Goal: Information Seeking & Learning: Learn about a topic

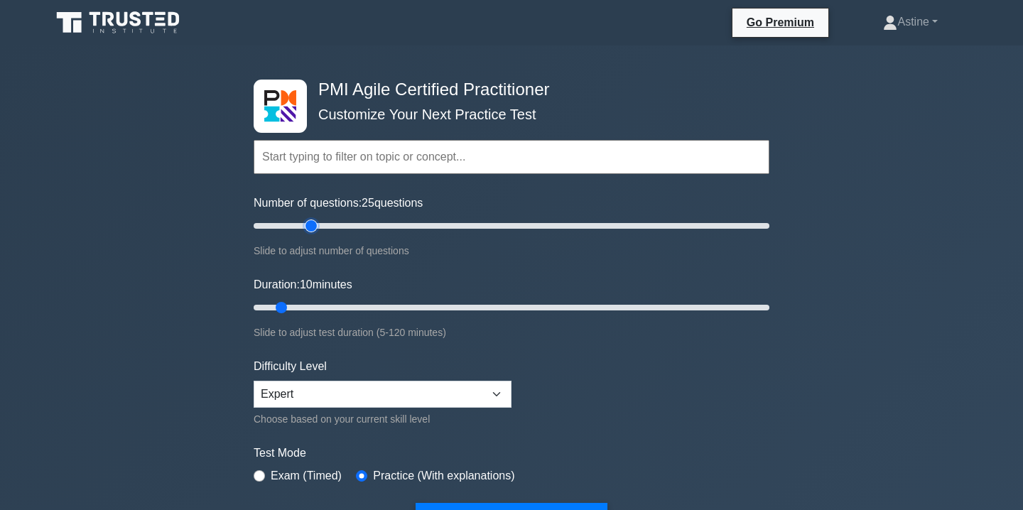
click at [308, 223] on input "Number of questions: 25 questions" at bounding box center [512, 225] width 516 height 17
type input "20"
click at [300, 223] on input "Number of questions: 20 questions" at bounding box center [512, 225] width 516 height 17
click at [312, 307] on input "Duration: 15 minutes" at bounding box center [512, 307] width 516 height 17
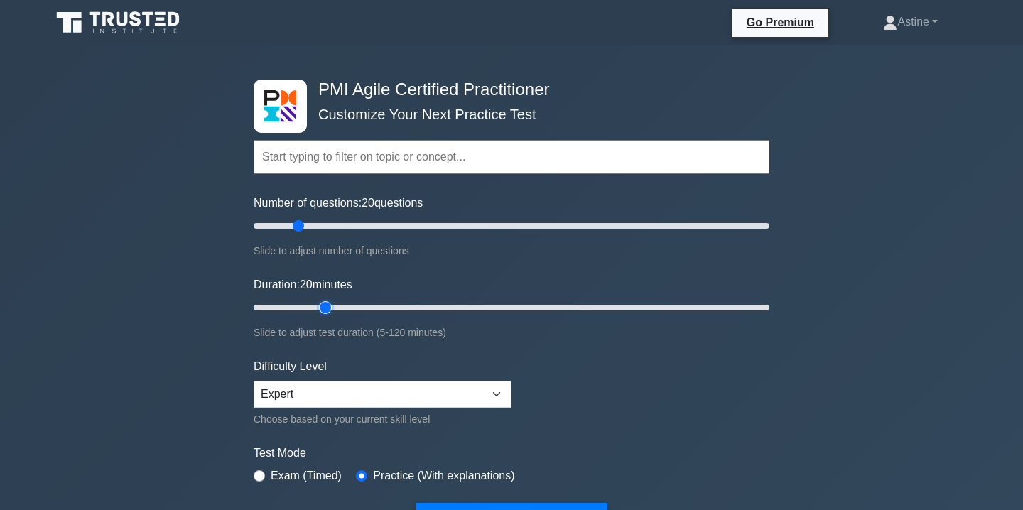
type input "20"
click at [322, 308] on input "Duration: 20 minutes" at bounding box center [512, 307] width 516 height 17
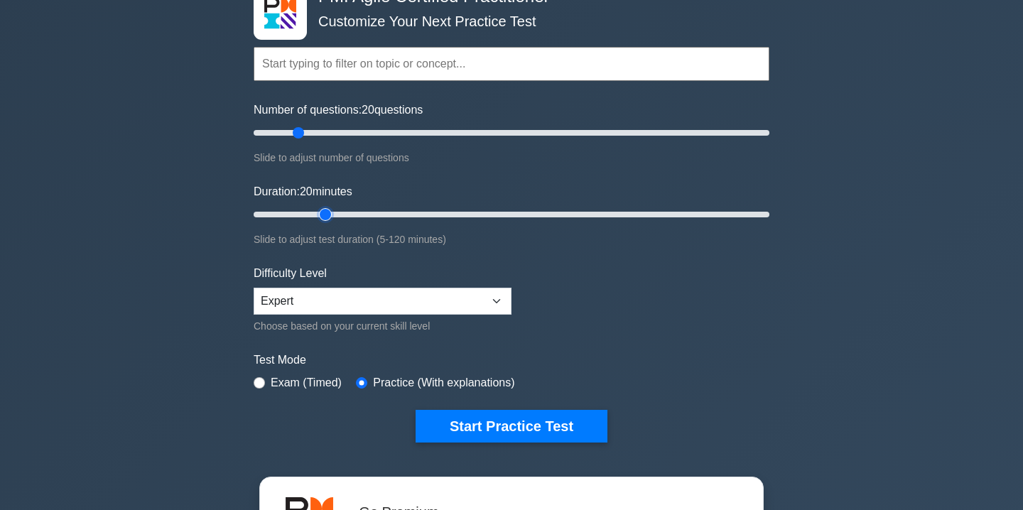
scroll to position [104, 0]
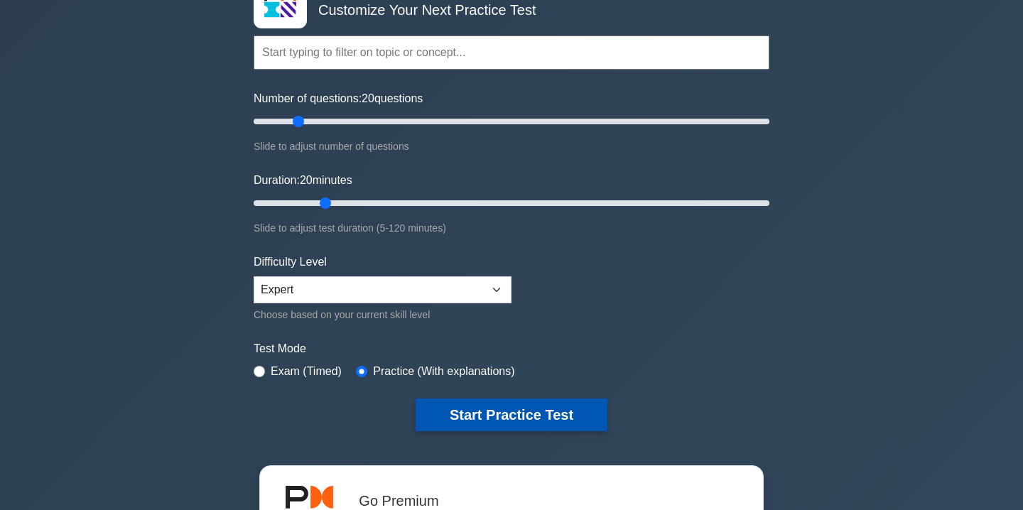
click at [490, 406] on button "Start Practice Test" at bounding box center [511, 414] width 192 height 33
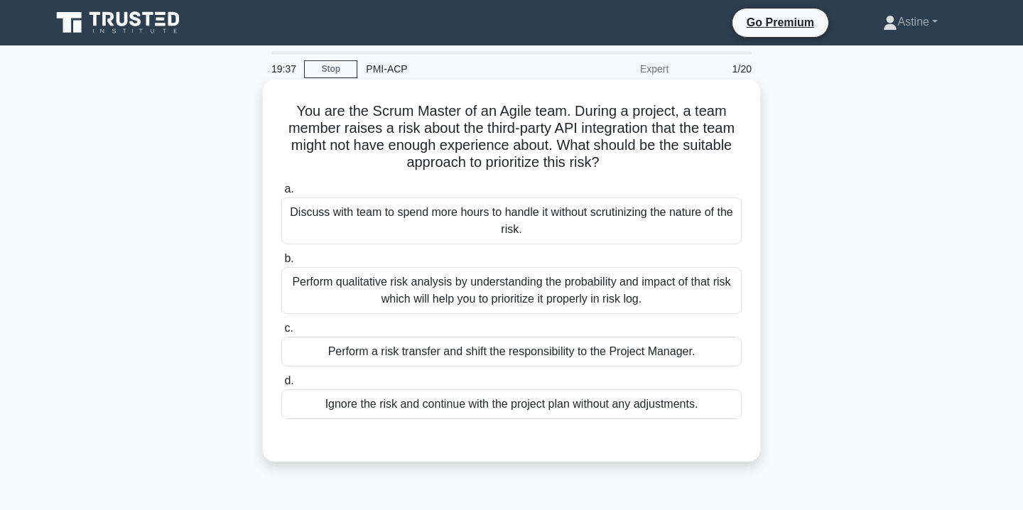
click at [391, 285] on div "Perform qualitative risk analysis by understanding the probability and impact o…" at bounding box center [511, 290] width 460 height 47
click at [281, 263] on input "b. Perform qualitative risk analysis by understanding the probability and impac…" at bounding box center [281, 258] width 0 height 9
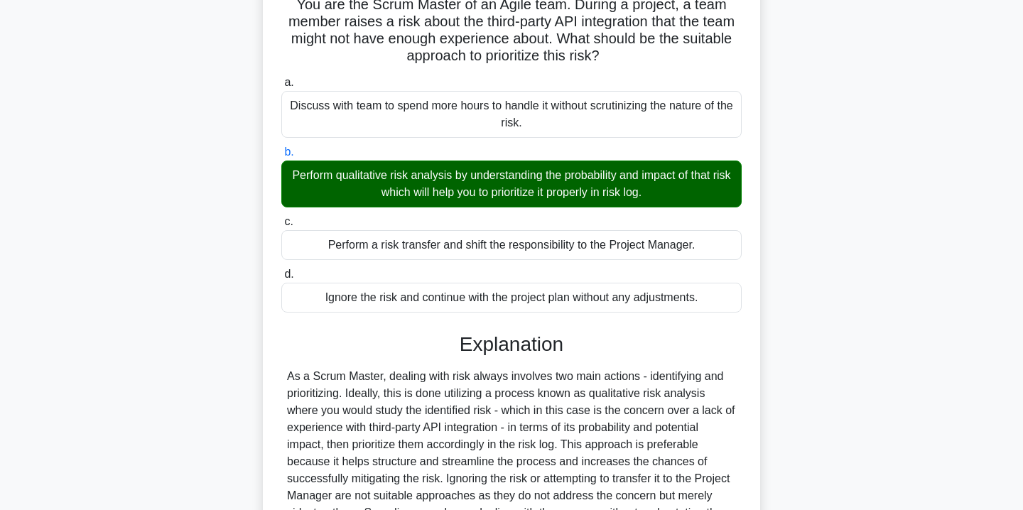
scroll to position [281, 0]
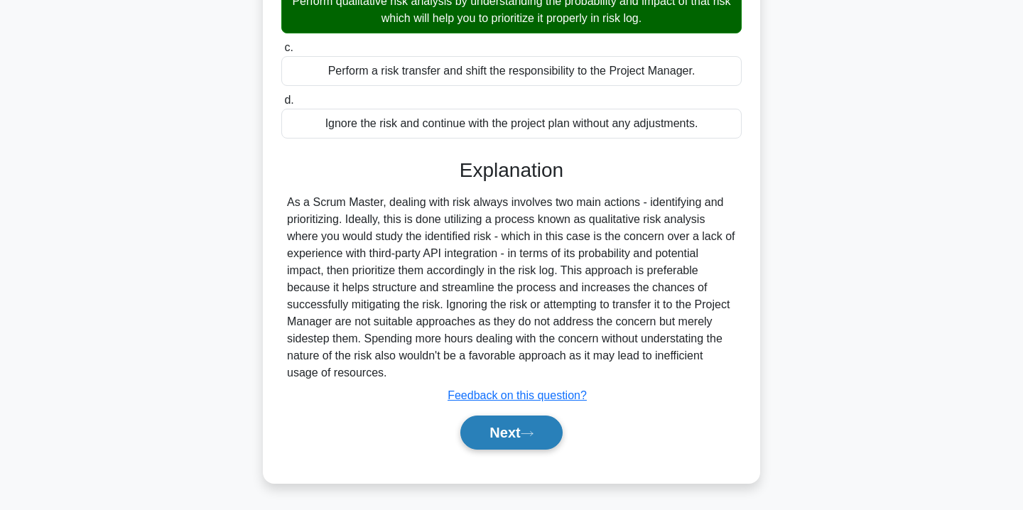
click at [505, 436] on button "Next" at bounding box center [511, 432] width 102 height 34
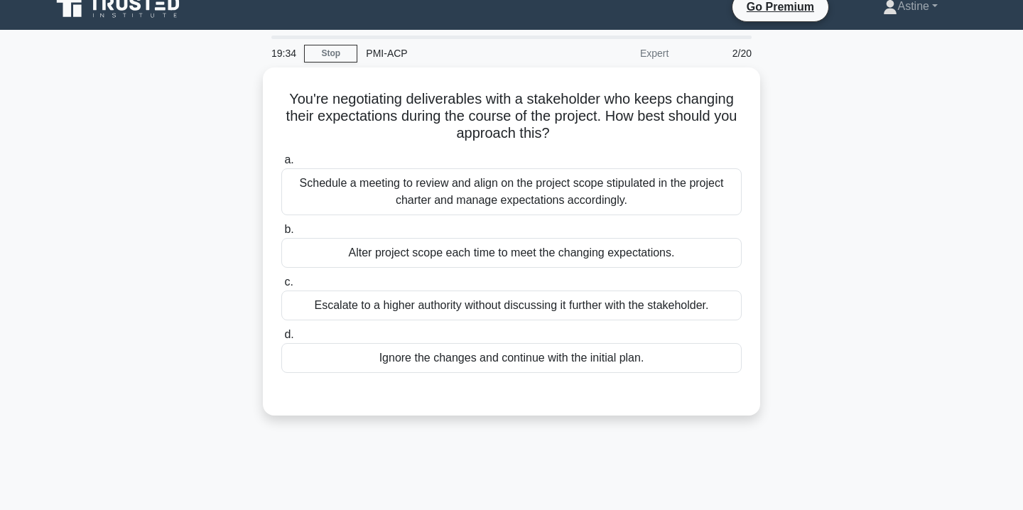
scroll to position [0, 0]
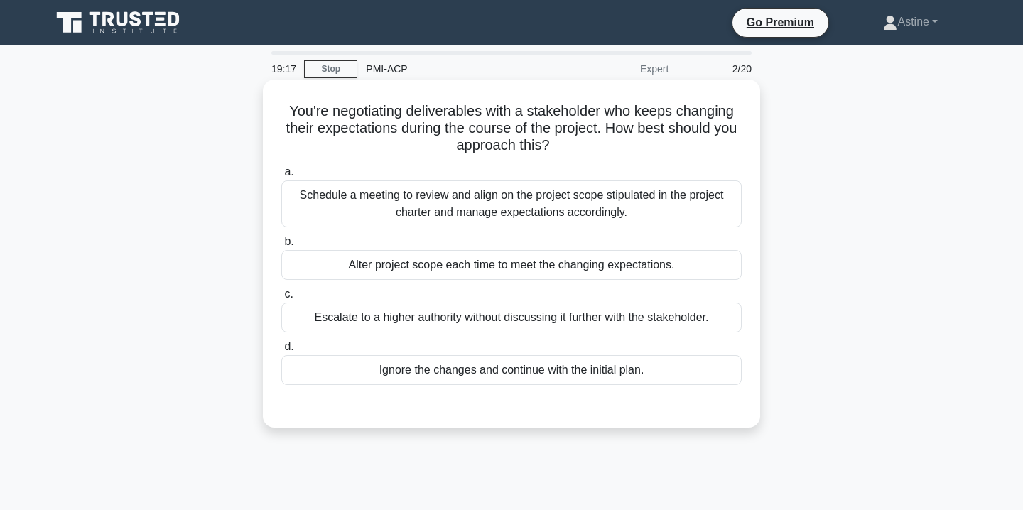
click at [497, 209] on div "Schedule a meeting to review and align on the project scope stipulated in the p…" at bounding box center [511, 203] width 460 height 47
click at [281, 177] on input "a. Schedule a meeting to review and align on the project scope stipulated in th…" at bounding box center [281, 172] width 0 height 9
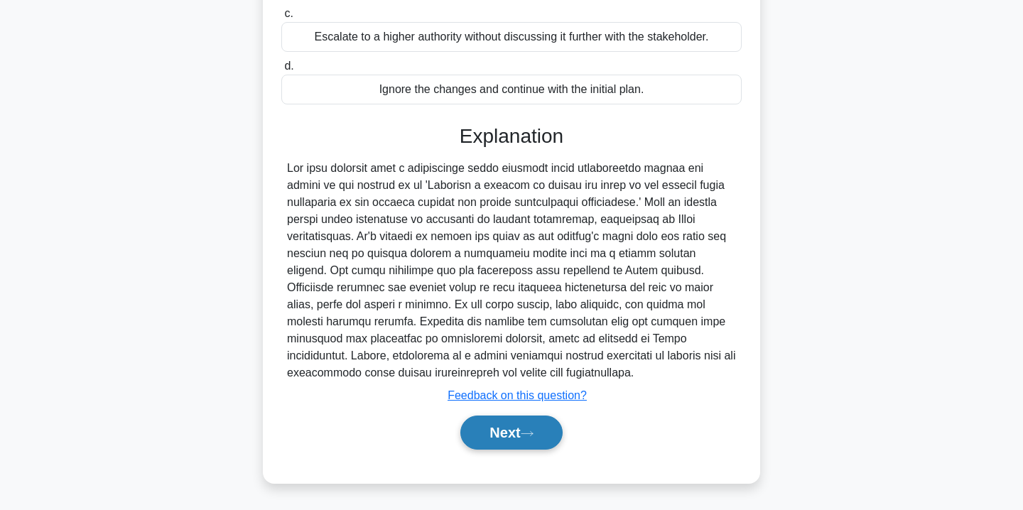
click at [496, 429] on button "Next" at bounding box center [511, 432] width 102 height 34
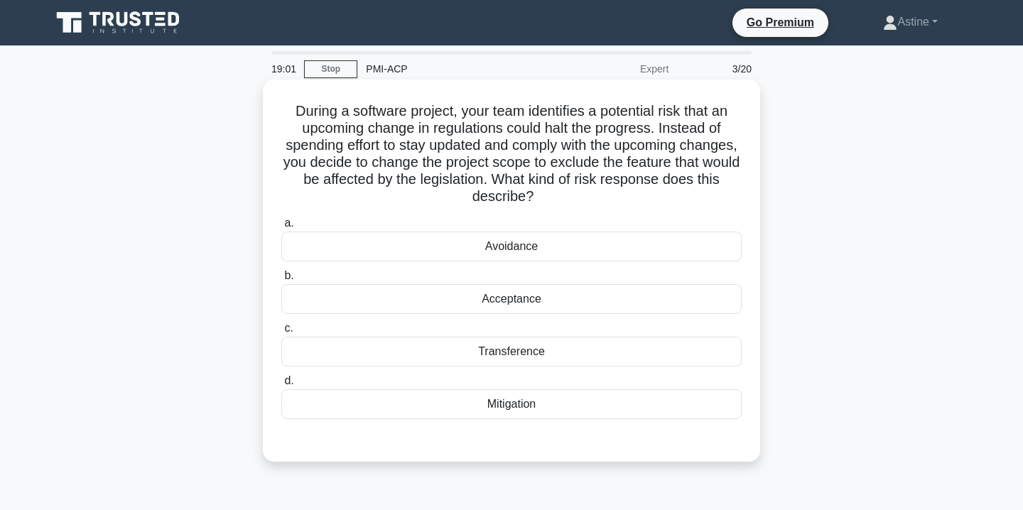
click at [476, 251] on div "Avoidance" at bounding box center [511, 247] width 460 height 30
click at [281, 228] on input "a. Avoidance" at bounding box center [281, 223] width 0 height 9
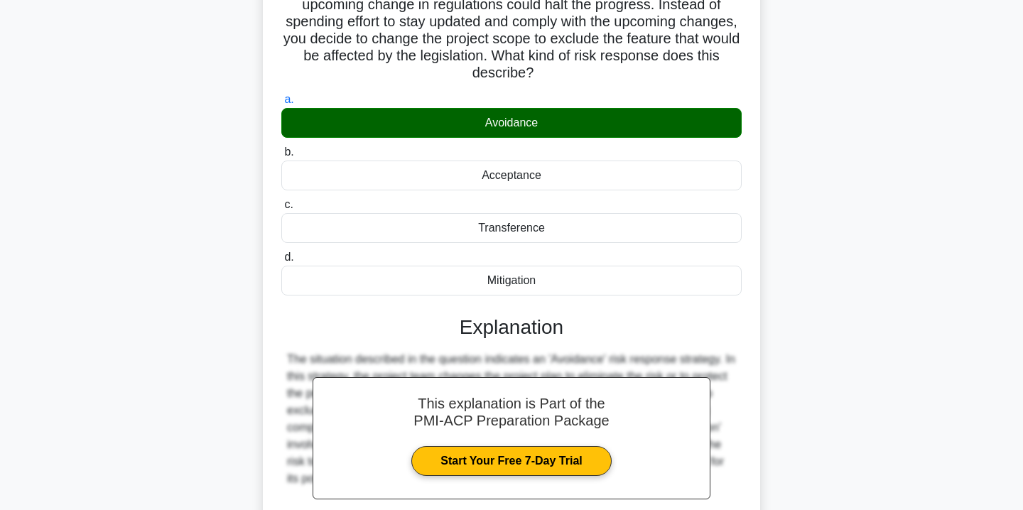
scroll to position [263, 0]
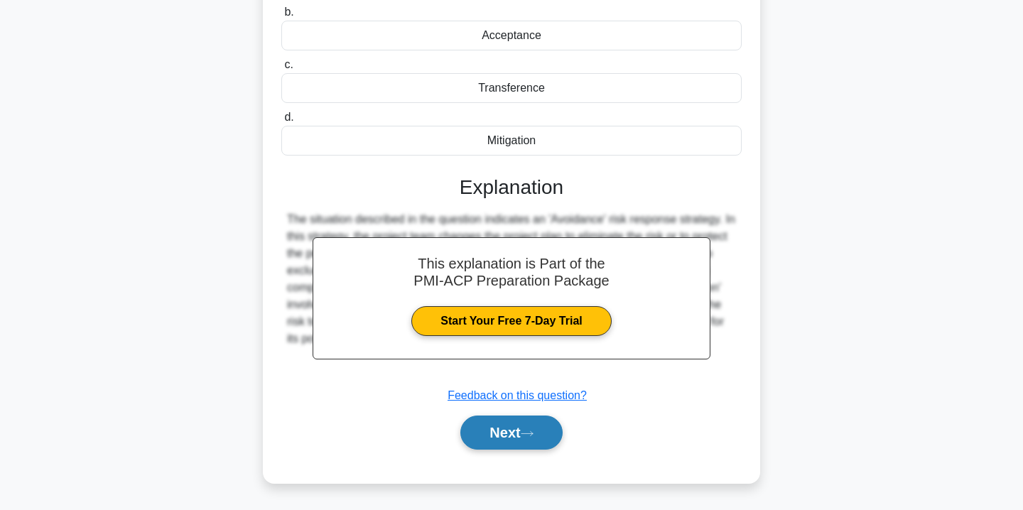
click at [487, 431] on button "Next" at bounding box center [511, 432] width 102 height 34
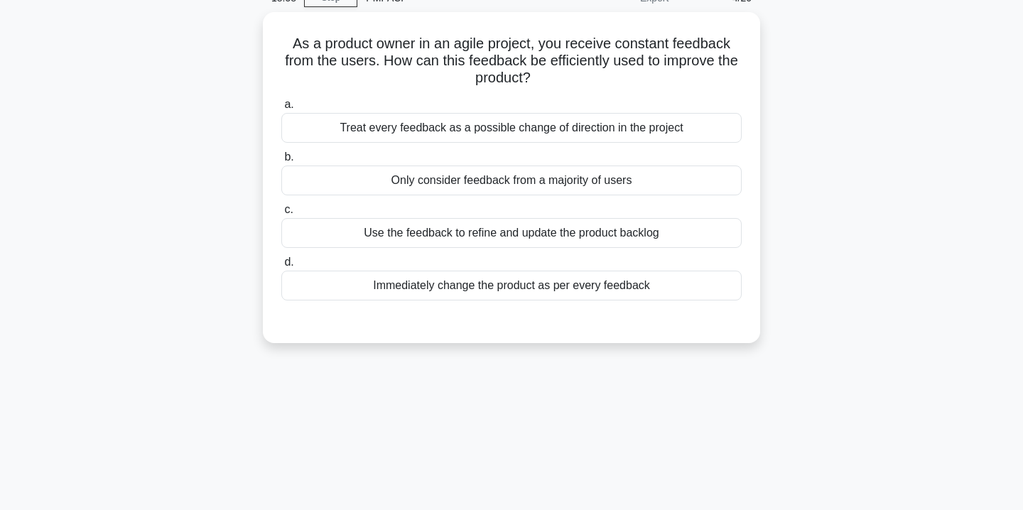
scroll to position [0, 0]
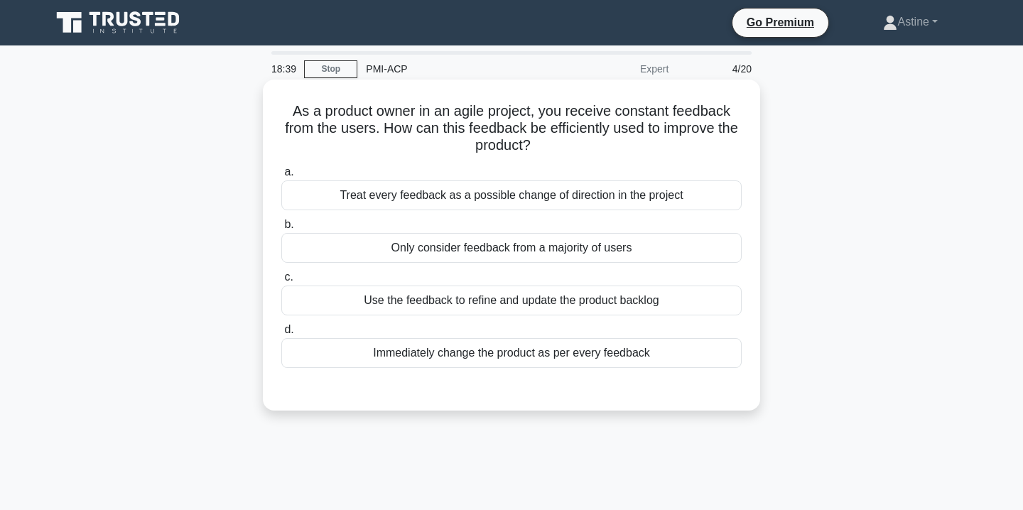
click at [382, 303] on div "Use the feedback to refine and update the product backlog" at bounding box center [511, 300] width 460 height 30
click at [281, 282] on input "c. Use the feedback to refine and update the product backlog" at bounding box center [281, 277] width 0 height 9
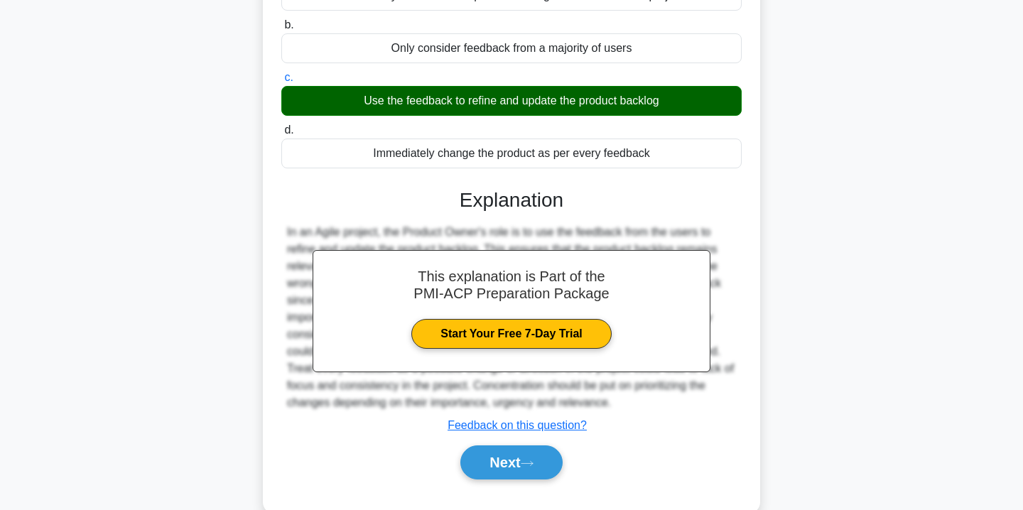
scroll to position [257, 0]
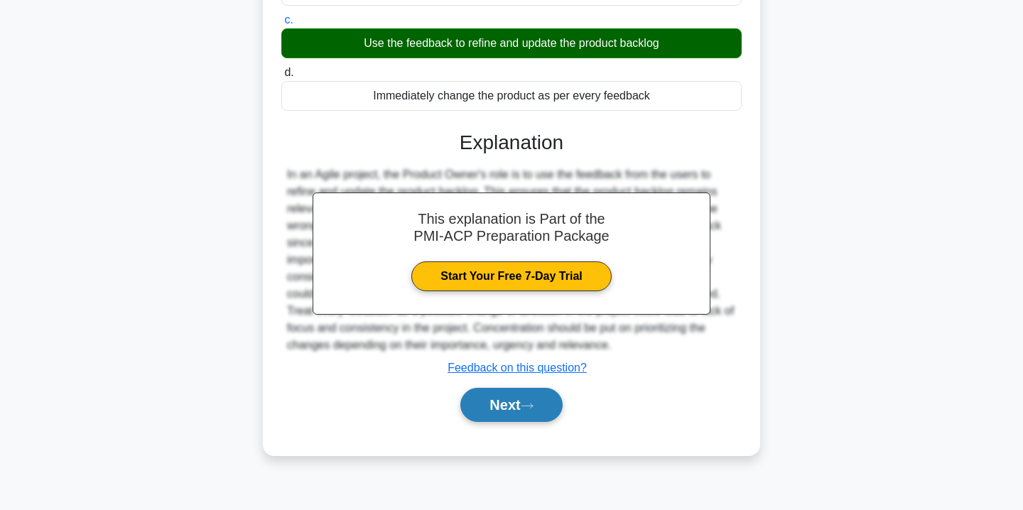
click at [513, 408] on button "Next" at bounding box center [511, 405] width 102 height 34
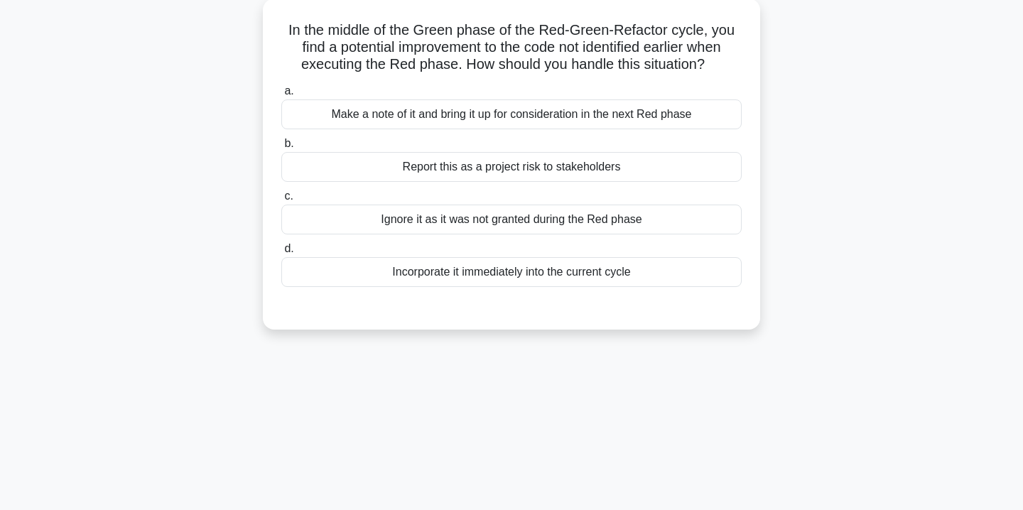
scroll to position [0, 0]
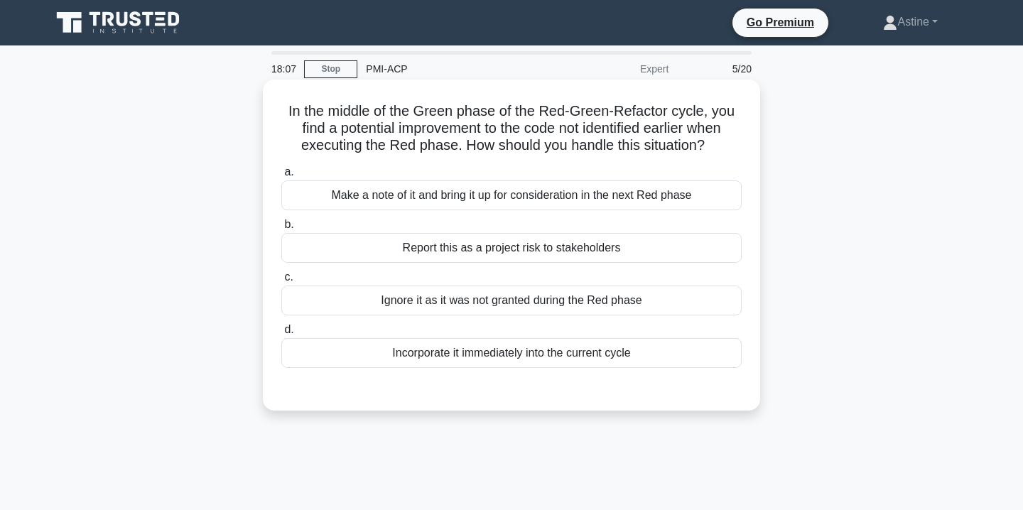
click at [526, 195] on div "Make a note of it and bring it up for consideration in the next Red phase" at bounding box center [511, 195] width 460 height 30
click at [281, 177] on input "a. Make a note of it and bring it up for consideration in the next Red phase" at bounding box center [281, 172] width 0 height 9
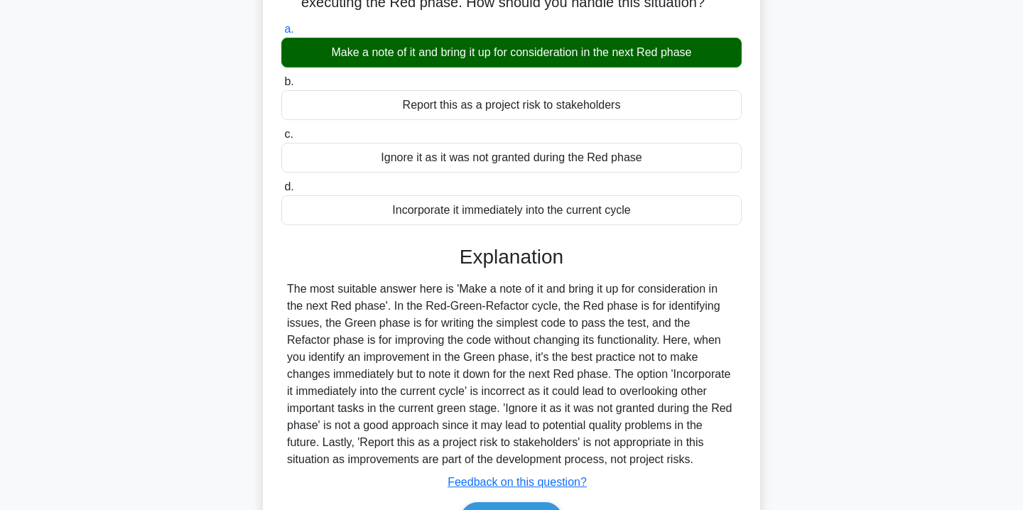
scroll to position [257, 0]
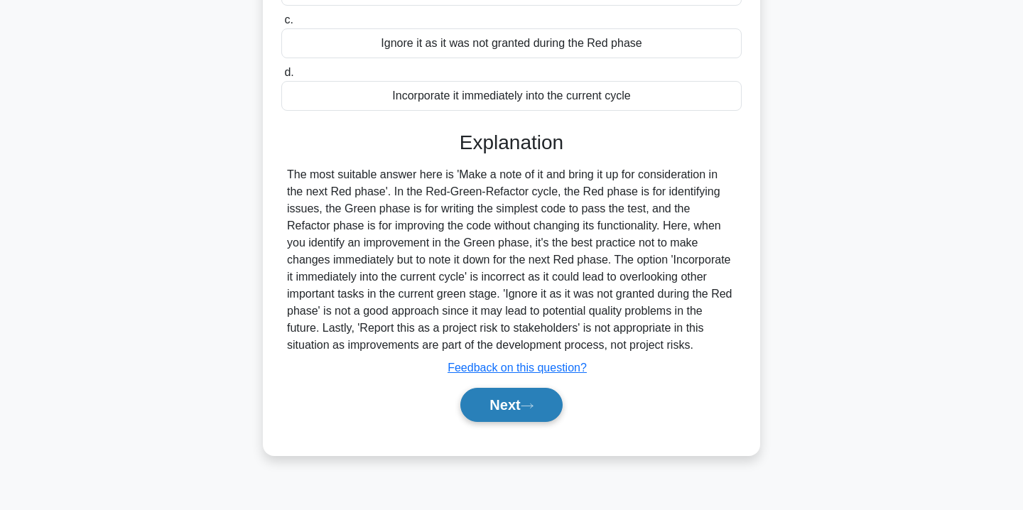
click at [526, 406] on icon at bounding box center [527, 406] width 13 height 8
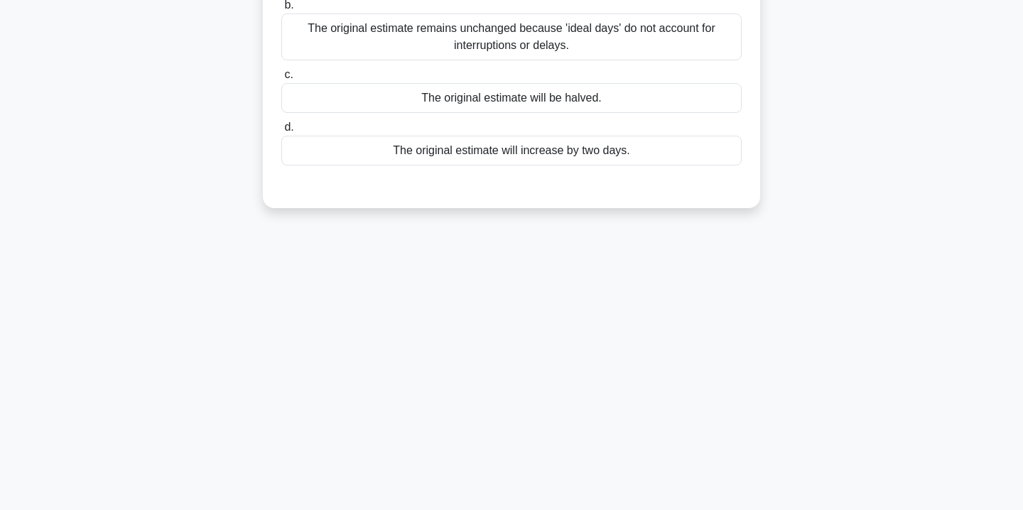
scroll to position [0, 0]
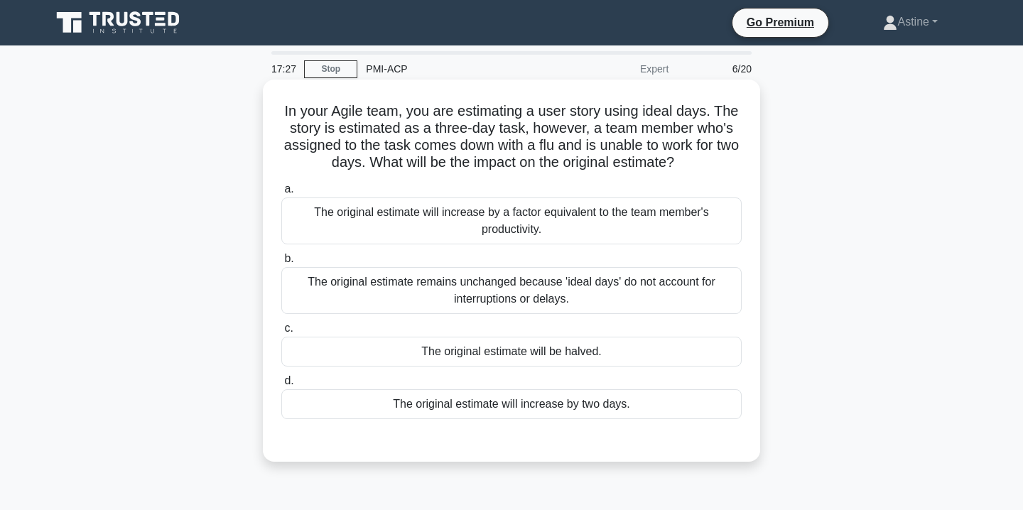
click at [597, 300] on div "The original estimate remains unchanged because 'ideal days' do not account for…" at bounding box center [511, 290] width 460 height 47
click at [281, 263] on input "b. The original estimate remains unchanged because 'ideal days' do not account …" at bounding box center [281, 258] width 0 height 9
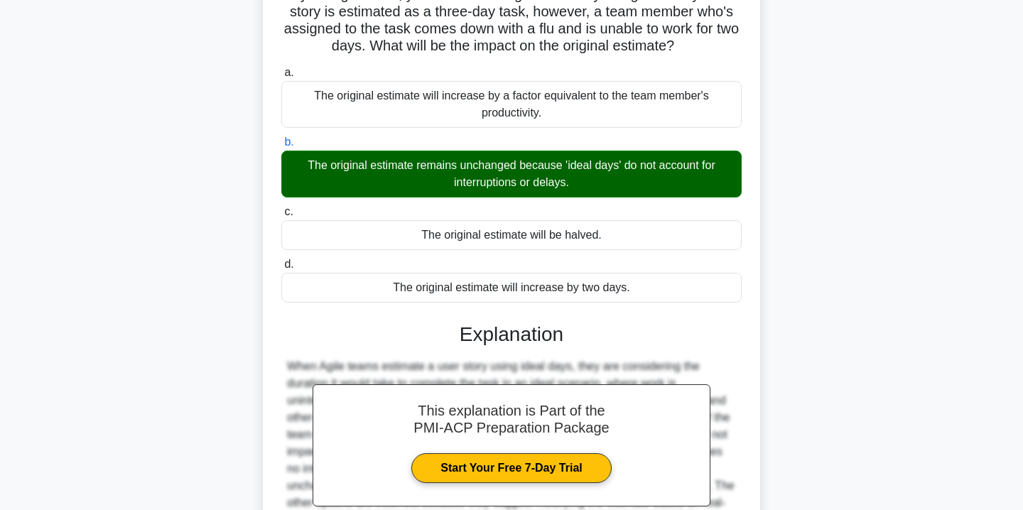
scroll to position [281, 0]
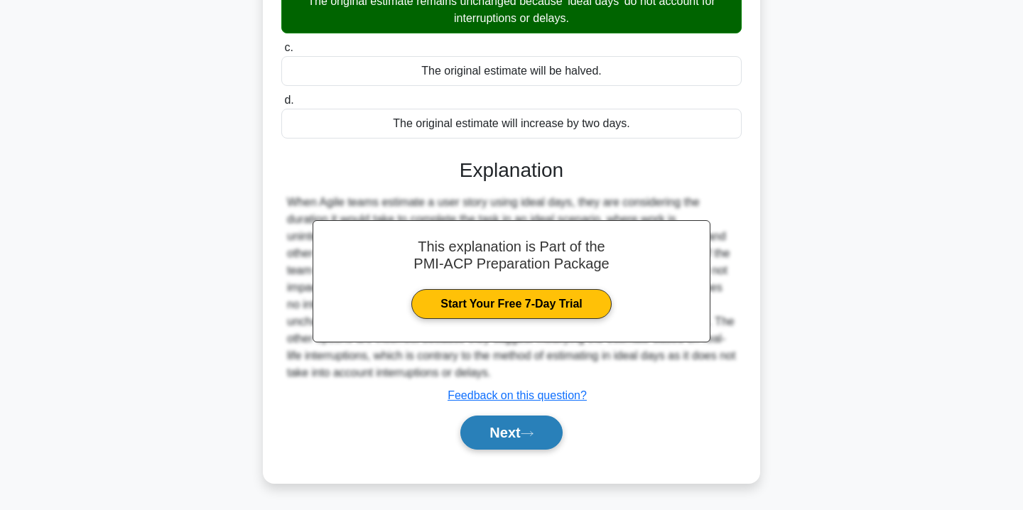
click at [525, 430] on button "Next" at bounding box center [511, 432] width 102 height 34
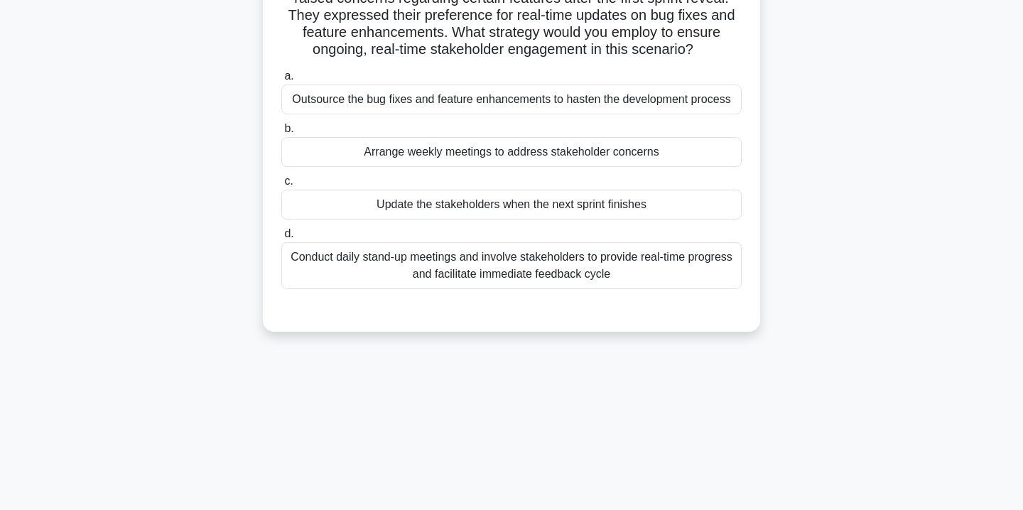
scroll to position [0, 0]
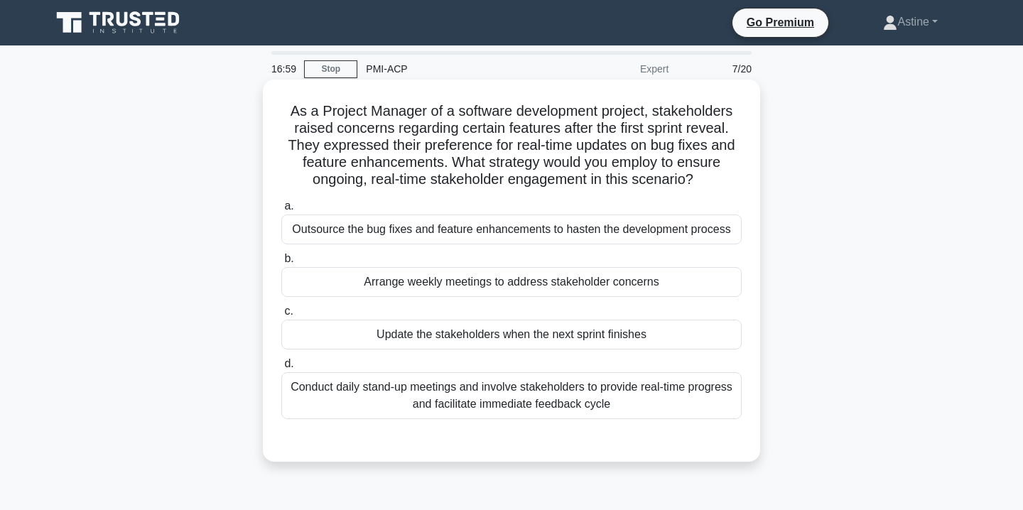
click at [504, 399] on div "Conduct daily stand-up meetings and involve stakeholders to provide real-time p…" at bounding box center [511, 395] width 460 height 47
click at [281, 369] on input "d. Conduct daily stand-up meetings and involve stakeholders to provide real-tim…" at bounding box center [281, 363] width 0 height 9
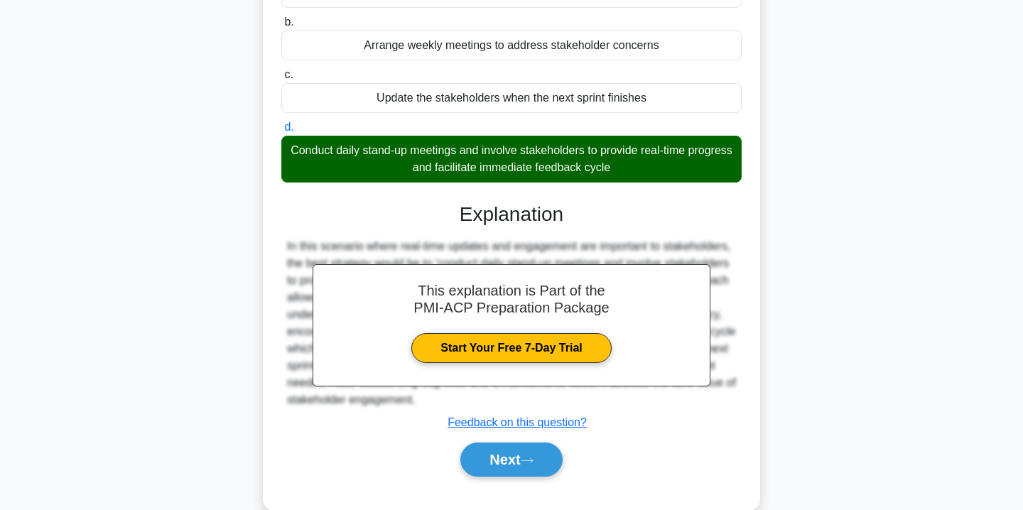
scroll to position [263, 0]
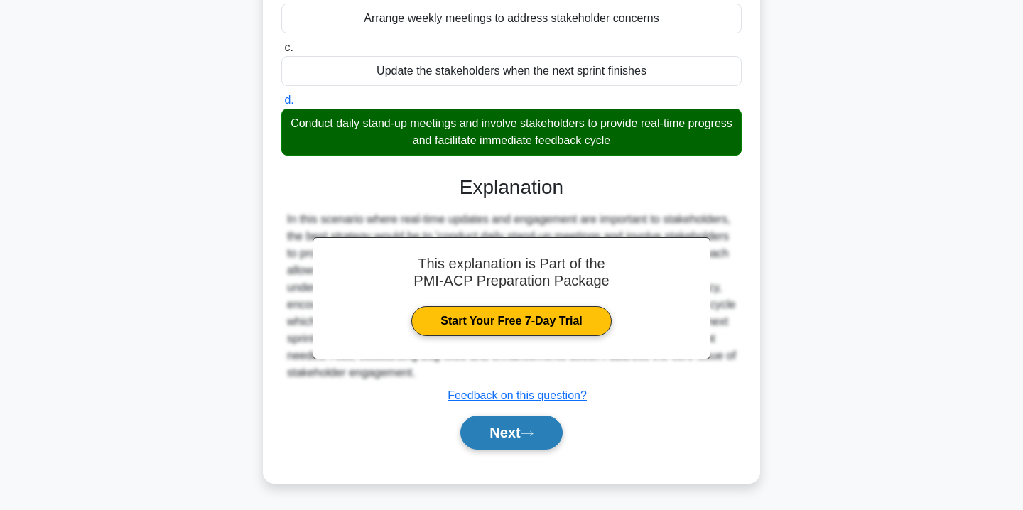
click at [490, 441] on button "Next" at bounding box center [511, 432] width 102 height 34
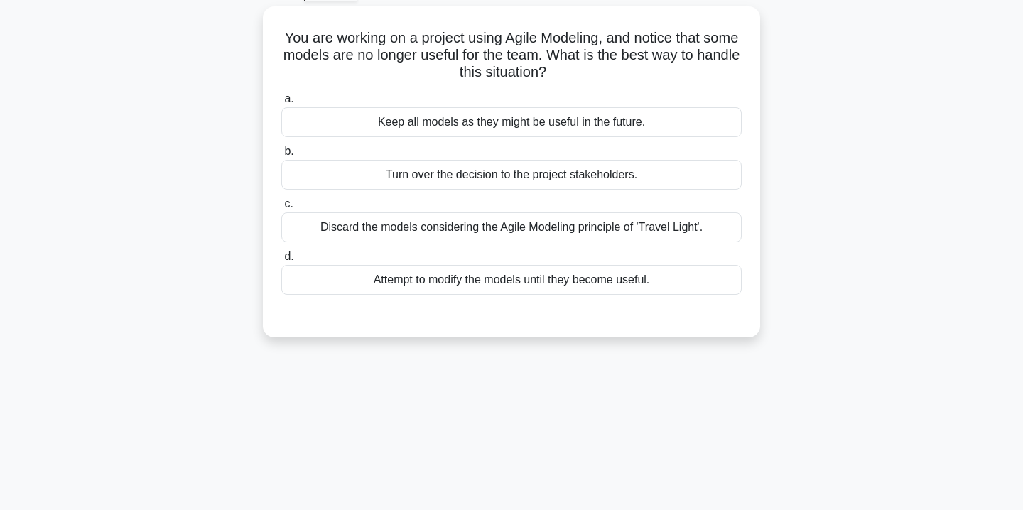
scroll to position [0, 0]
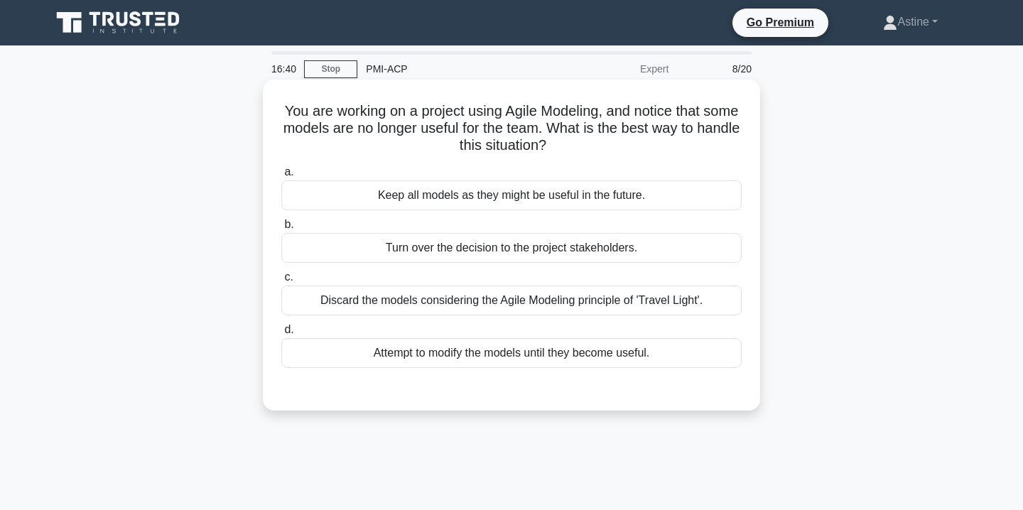
click at [511, 358] on div "Attempt to modify the models until they become useful." at bounding box center [511, 353] width 460 height 30
click at [281, 334] on input "d. Attempt to modify the models until they become useful." at bounding box center [281, 329] width 0 height 9
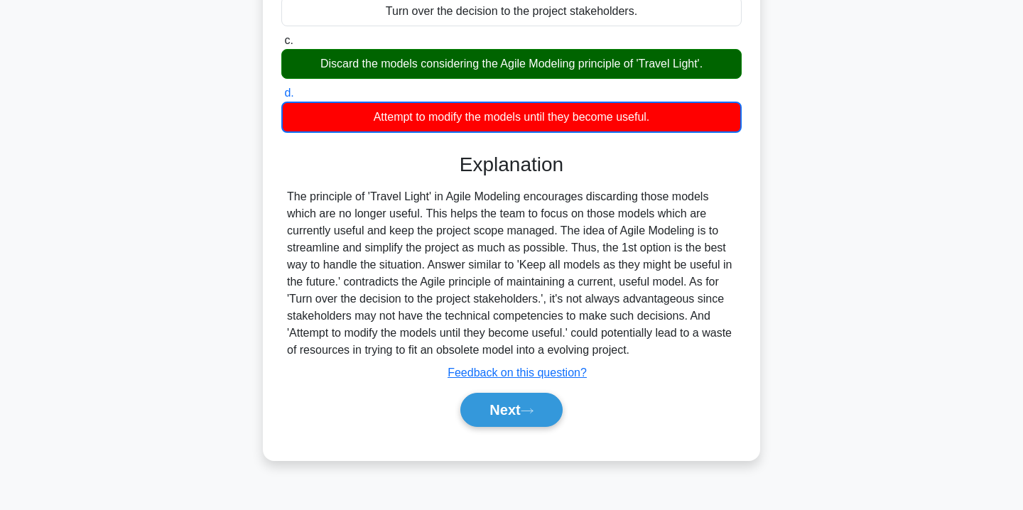
scroll to position [240, 0]
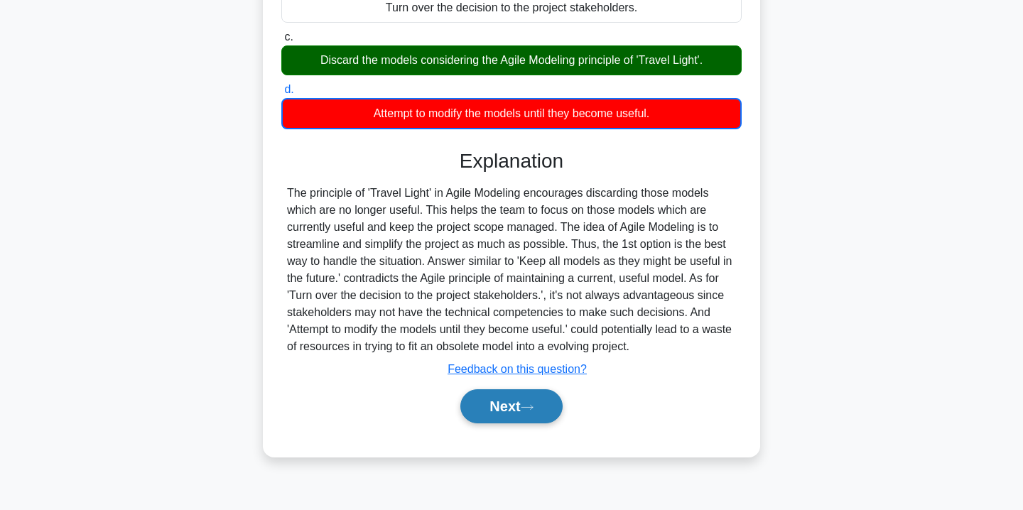
click at [521, 407] on button "Next" at bounding box center [511, 406] width 102 height 34
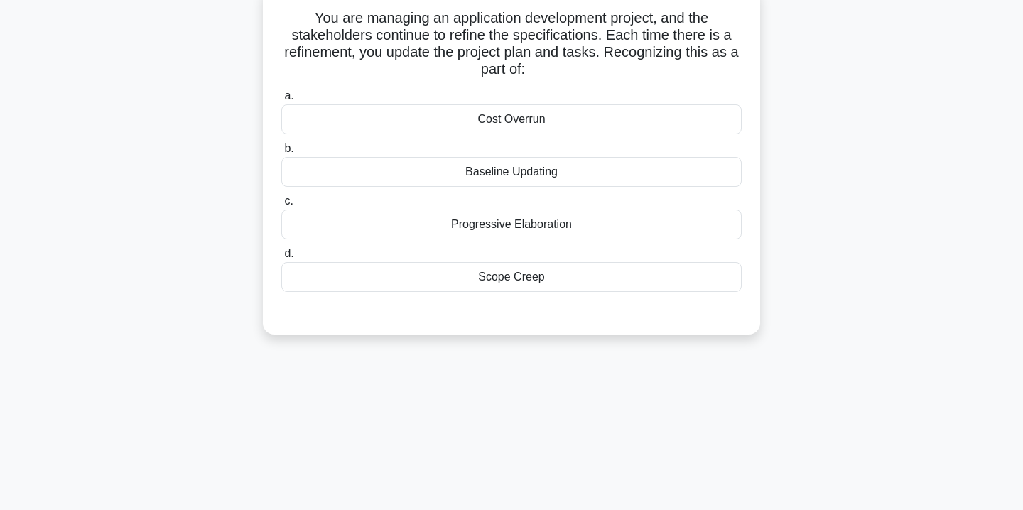
scroll to position [0, 0]
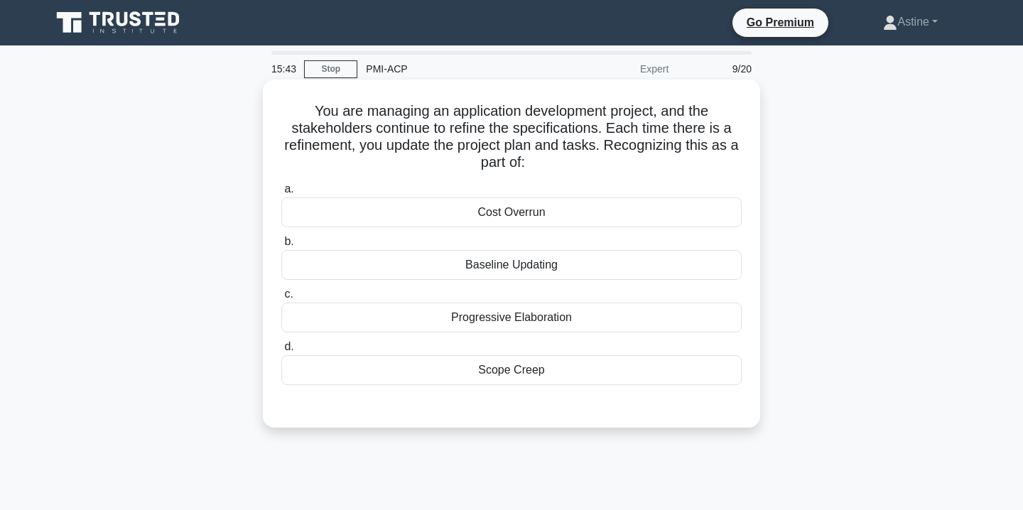
click at [489, 327] on div "Progressive Elaboration" at bounding box center [511, 318] width 460 height 30
click at [281, 299] on input "c. Progressive Elaboration" at bounding box center [281, 294] width 0 height 9
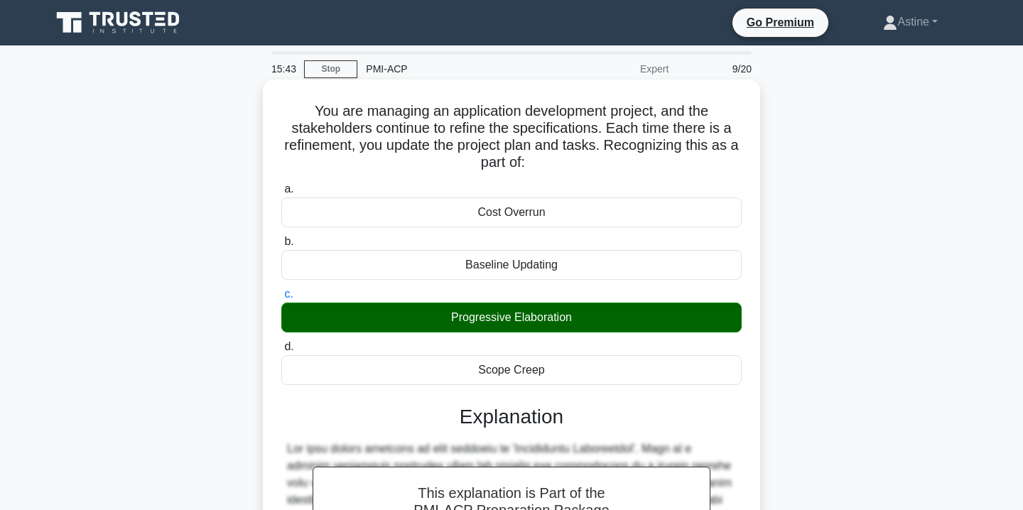
scroll to position [281, 0]
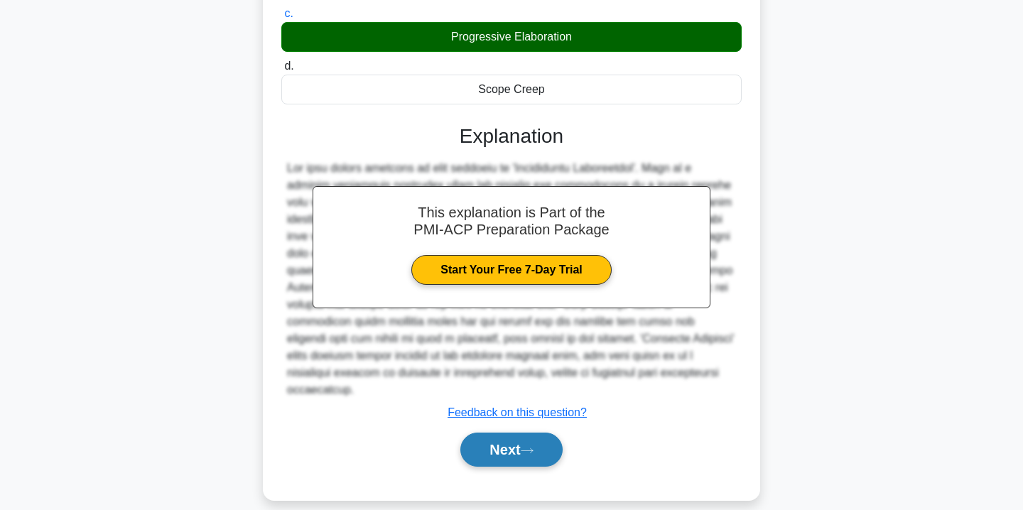
click at [501, 432] on button "Next" at bounding box center [511, 449] width 102 height 34
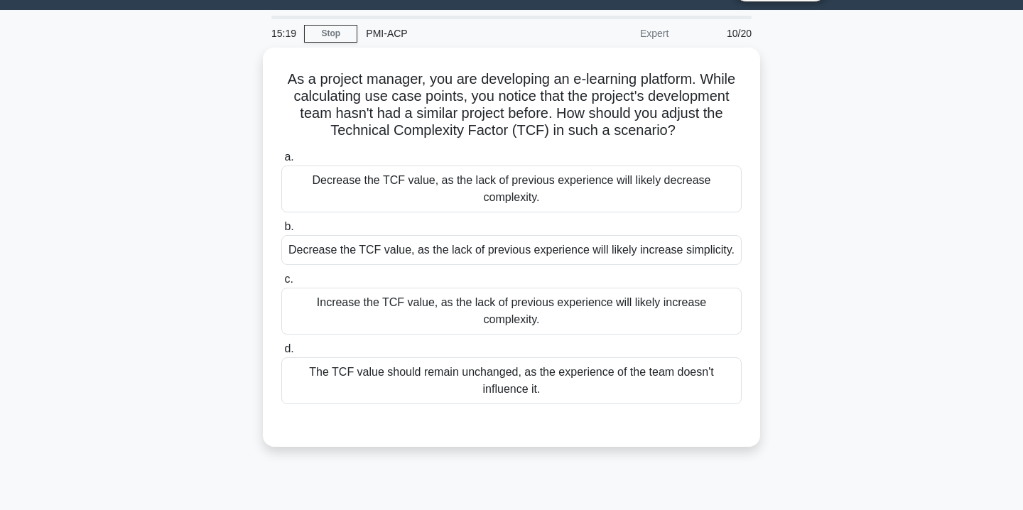
scroll to position [31, 0]
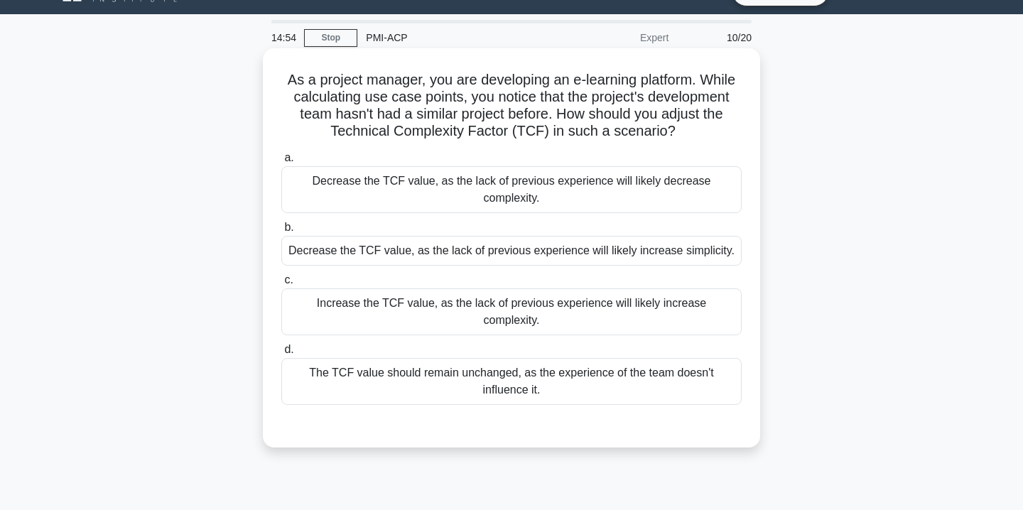
click at [482, 304] on div "Increase the TCF value, as the lack of previous experience will likely increase…" at bounding box center [511, 311] width 460 height 47
click at [281, 285] on input "c. Increase the TCF value, as the lack of previous experience will likely incre…" at bounding box center [281, 280] width 0 height 9
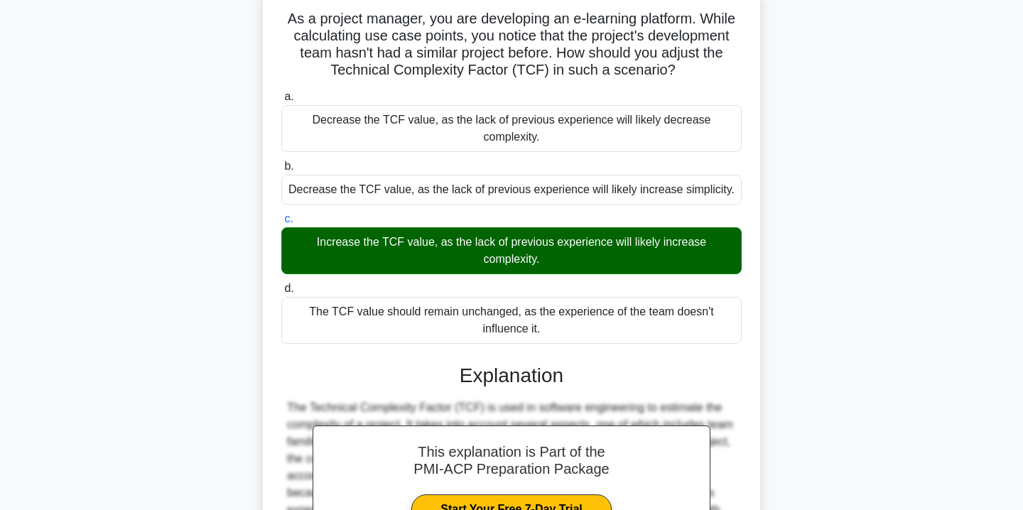
scroll to position [263, 0]
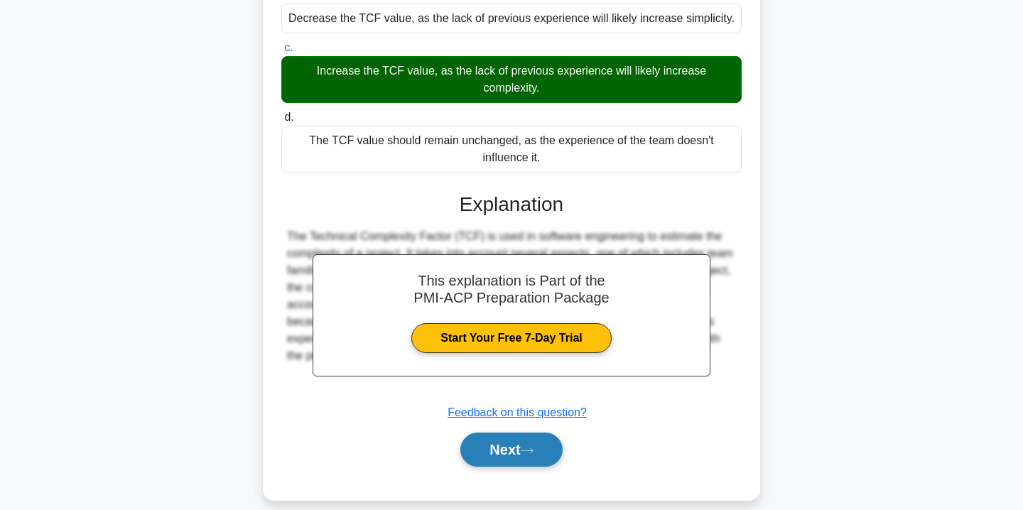
click at [498, 432] on button "Next" at bounding box center [511, 449] width 102 height 34
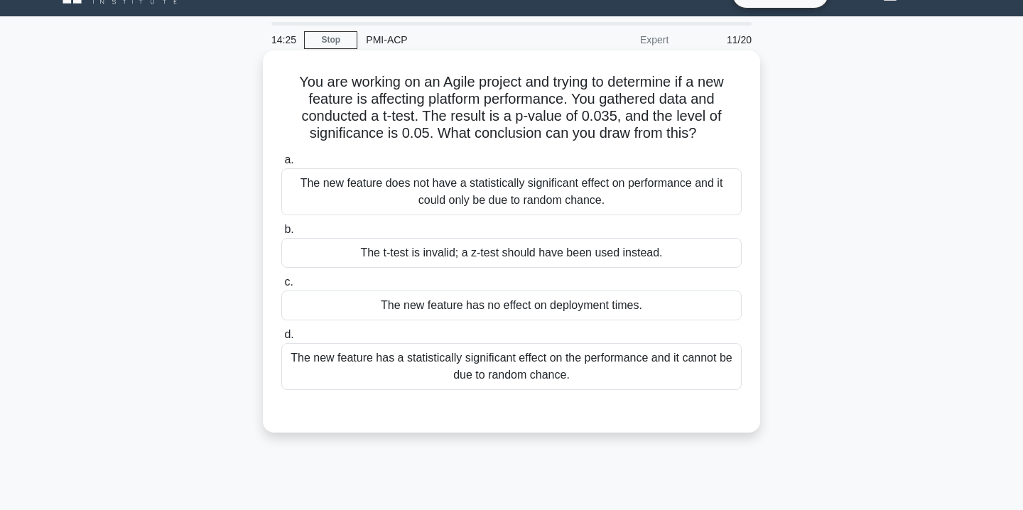
scroll to position [28, 0]
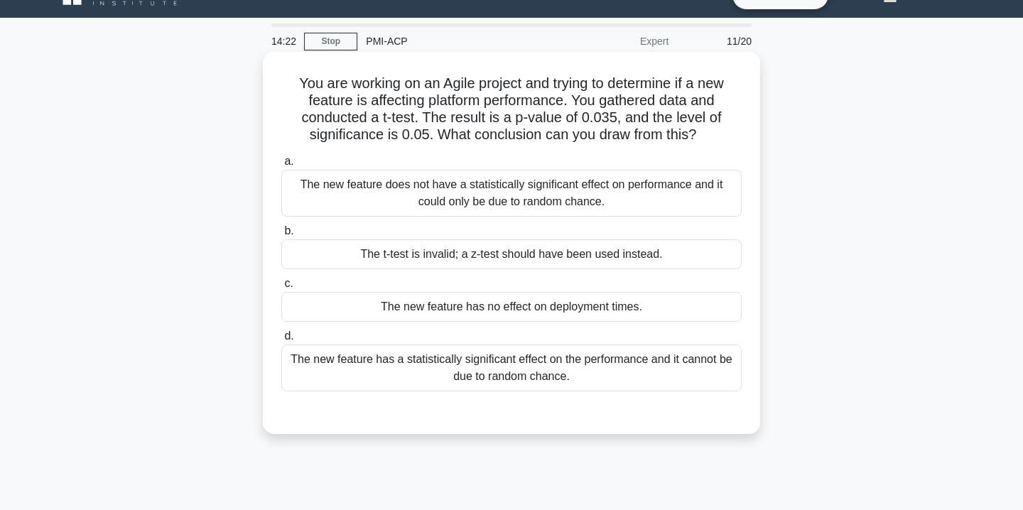
click at [566, 382] on div "The new feature has a statistically significant effect on the performance and i…" at bounding box center [511, 367] width 460 height 47
click at [281, 341] on input "d. The new feature has a statistically significant effect on the performance an…" at bounding box center [281, 336] width 0 height 9
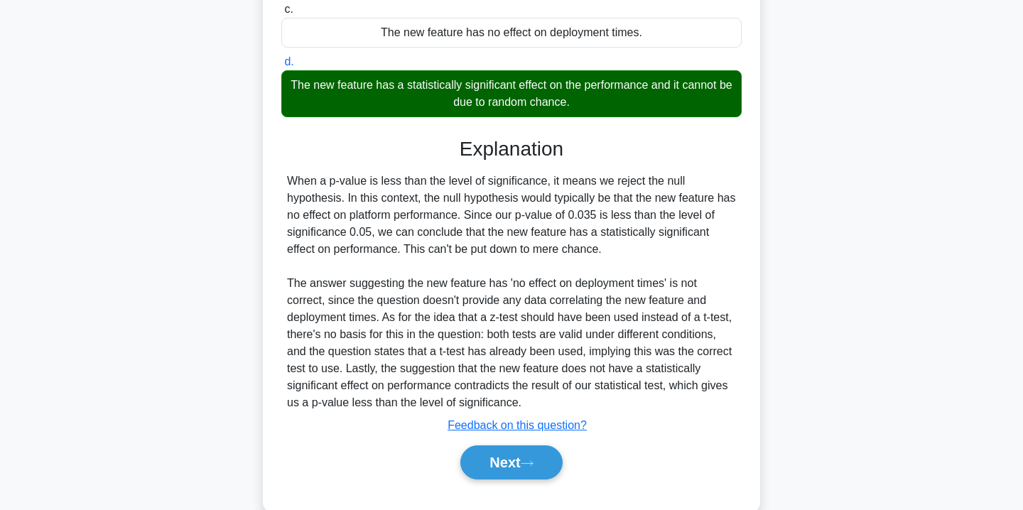
scroll to position [303, 0]
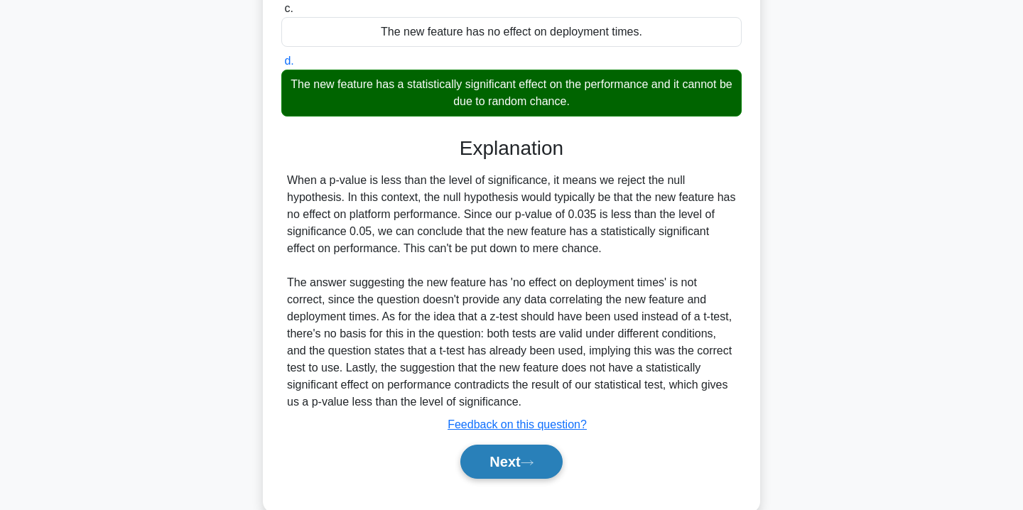
click at [524, 454] on button "Next" at bounding box center [511, 462] width 102 height 34
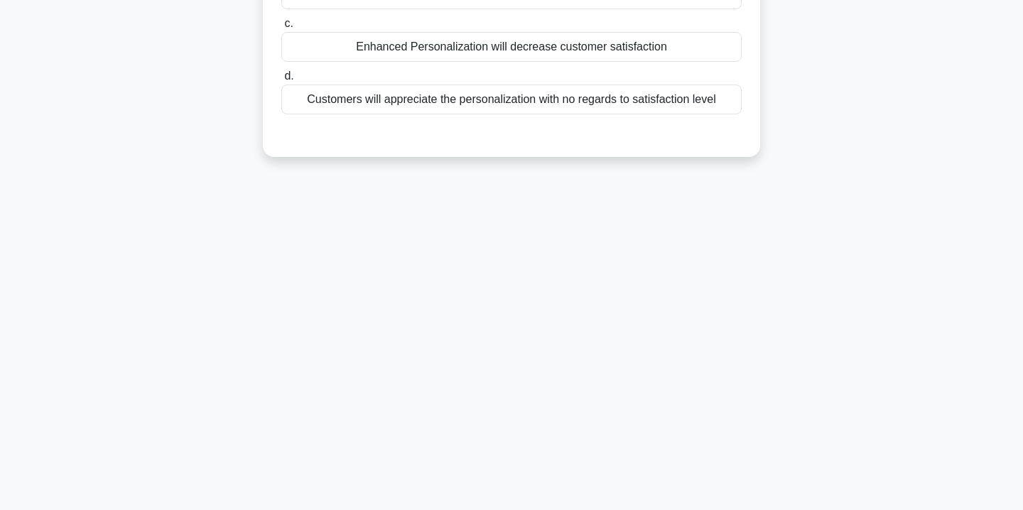
scroll to position [0, 0]
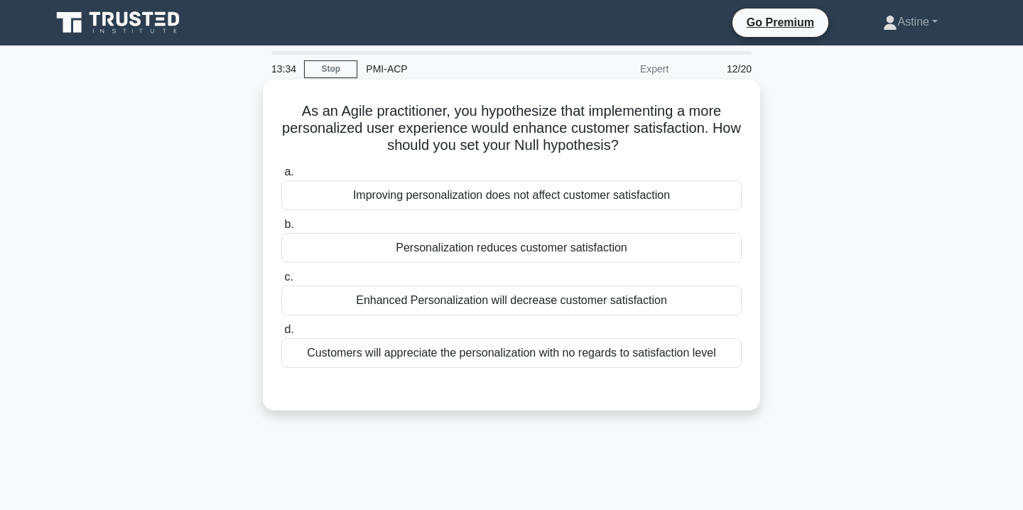
click at [476, 303] on div "Enhanced Personalization will decrease customer satisfaction" at bounding box center [511, 300] width 460 height 30
click at [281, 282] on input "c. Enhanced Personalization will decrease customer satisfaction" at bounding box center [281, 277] width 0 height 9
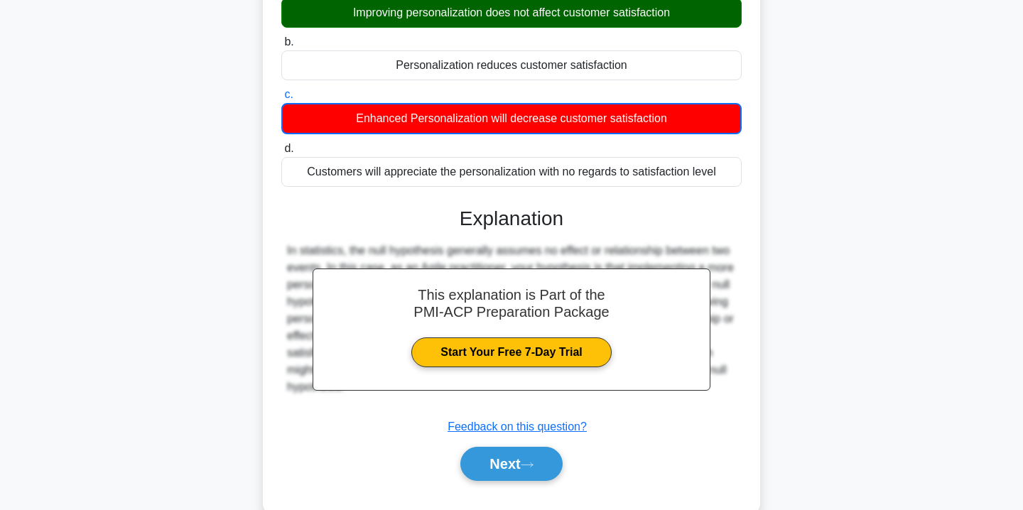
scroll to position [185, 0]
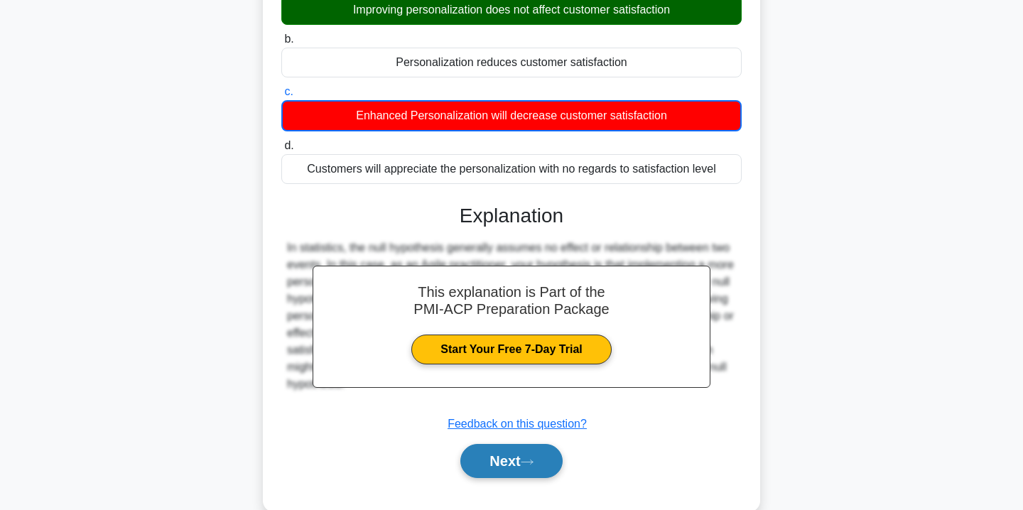
click at [504, 461] on button "Next" at bounding box center [511, 461] width 102 height 34
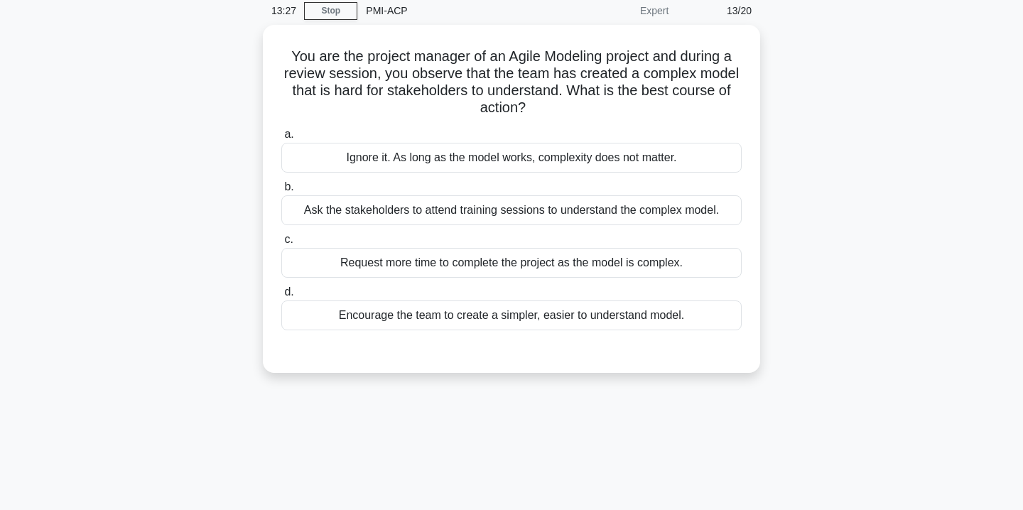
scroll to position [0, 0]
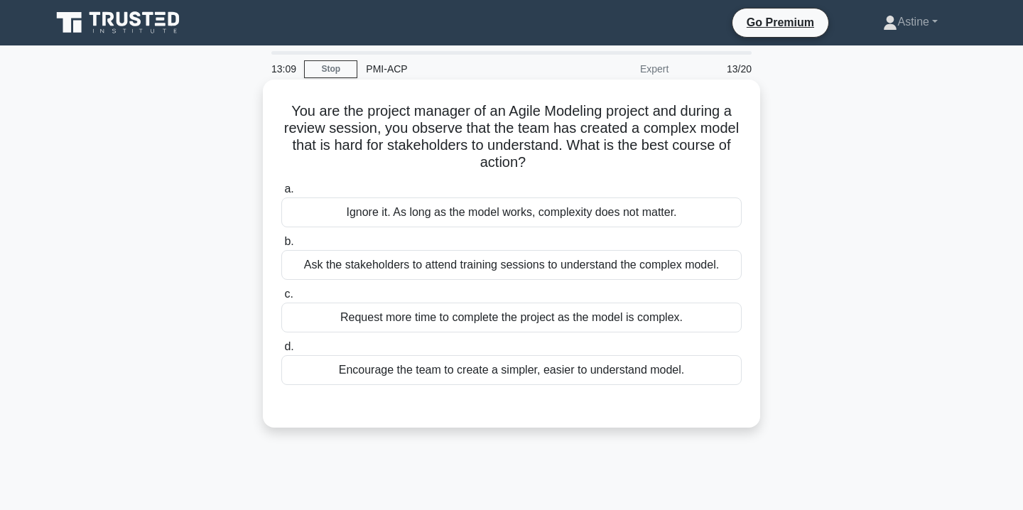
click at [486, 376] on div "Encourage the team to create a simpler, easier to understand model." at bounding box center [511, 370] width 460 height 30
click at [281, 352] on input "d. Encourage the team to create a simpler, easier to understand model." at bounding box center [281, 346] width 0 height 9
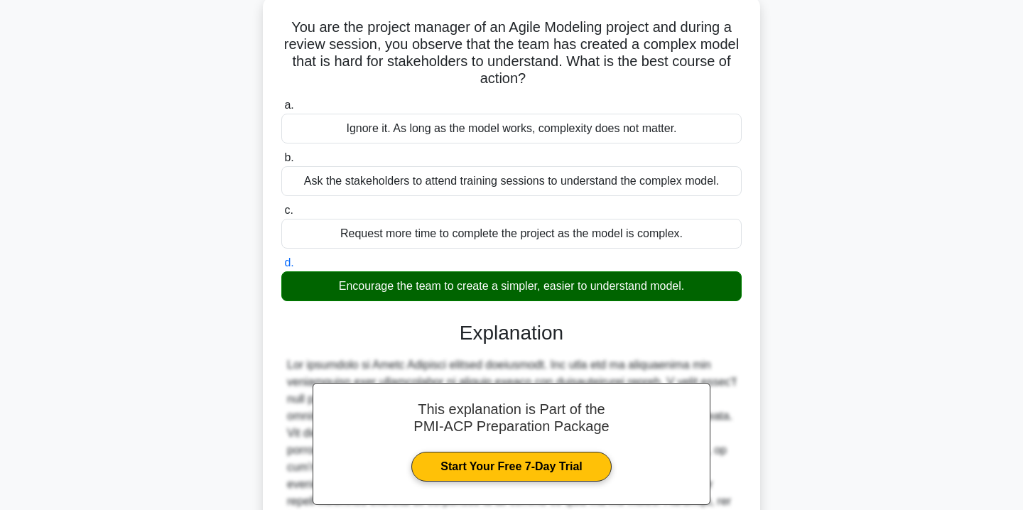
scroll to position [332, 0]
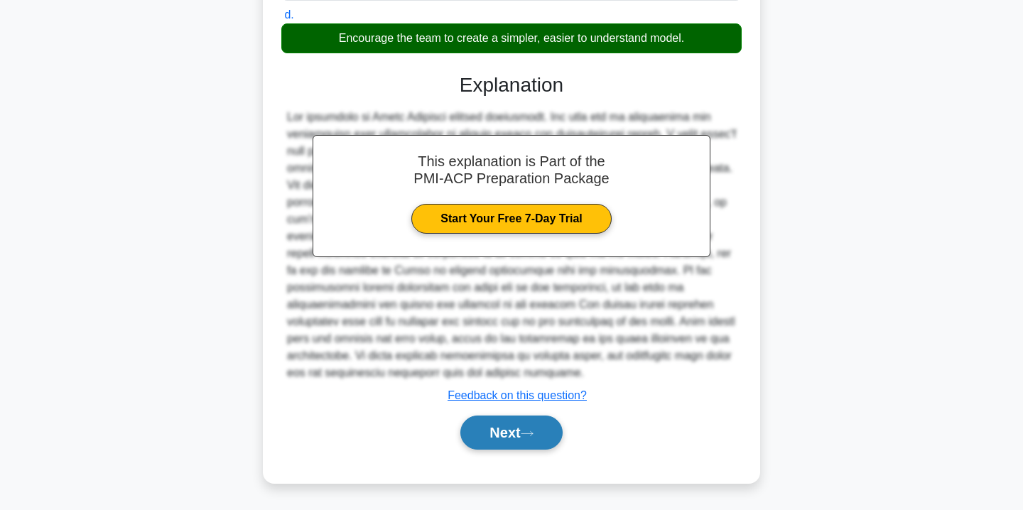
click at [510, 429] on button "Next" at bounding box center [511, 432] width 102 height 34
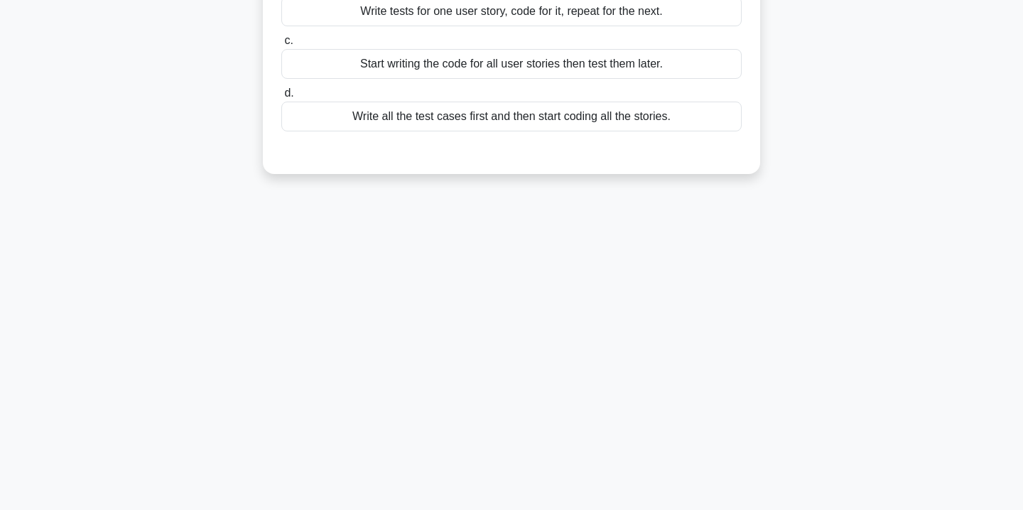
scroll to position [0, 0]
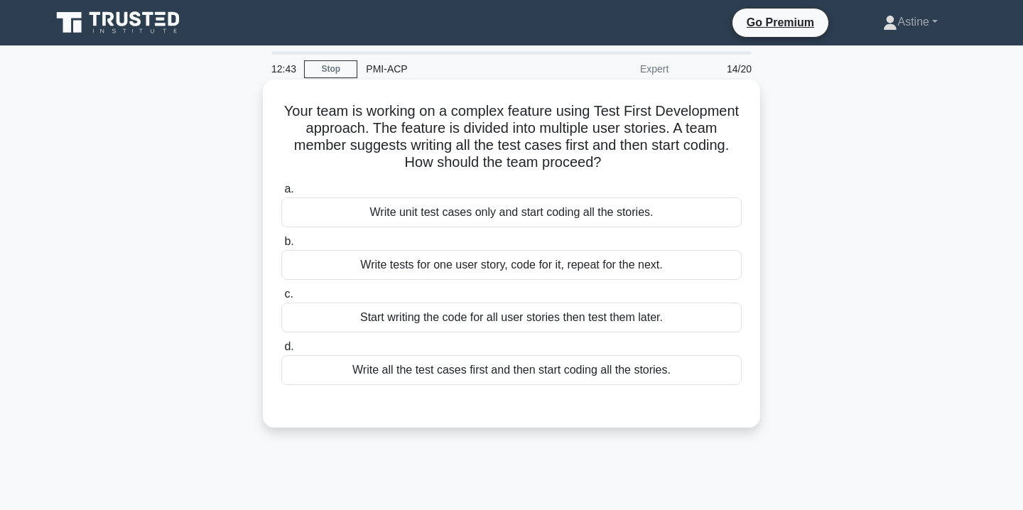
click at [529, 264] on div "Write tests for one user story, code for it, repeat for the next." at bounding box center [511, 265] width 460 height 30
click at [281, 246] on input "b. Write tests for one user story, code for it, repeat for the next." at bounding box center [281, 241] width 0 height 9
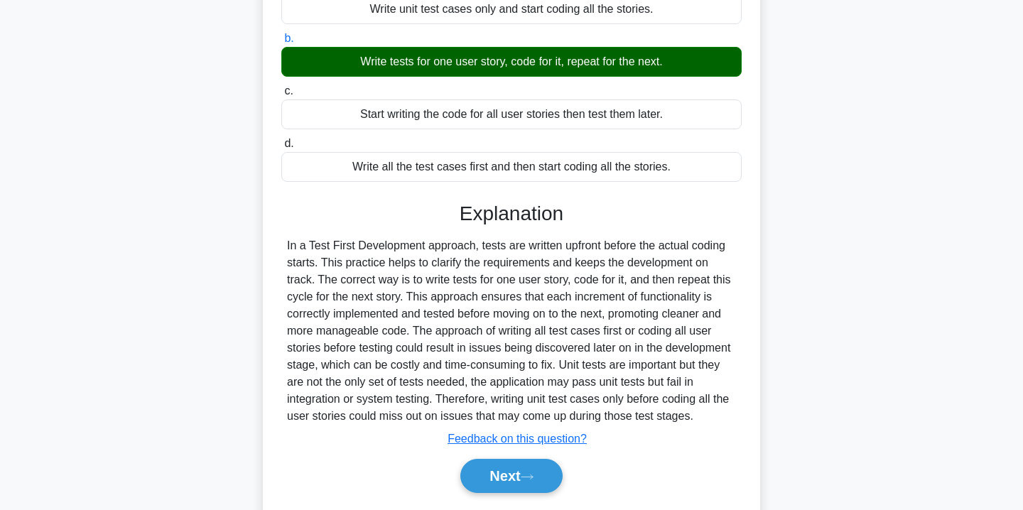
scroll to position [257, 0]
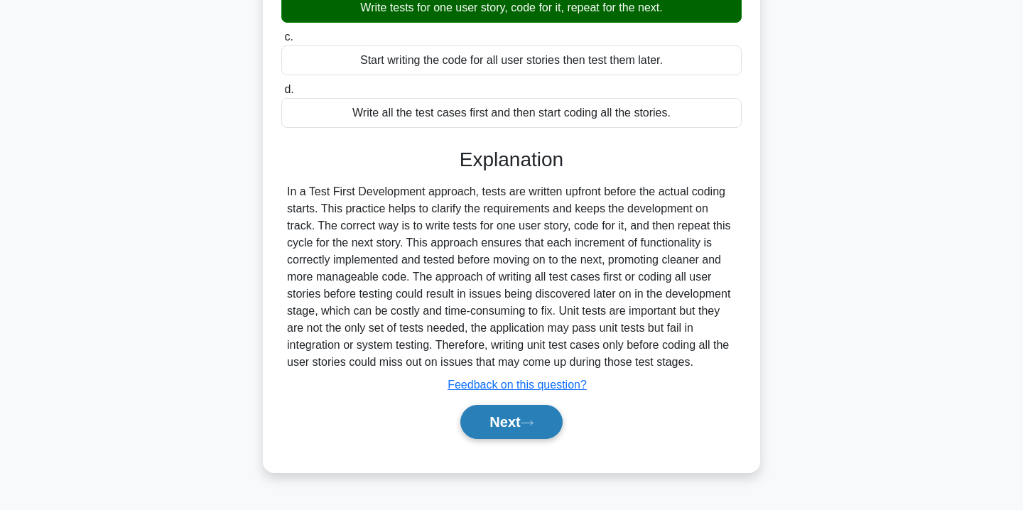
click at [530, 427] on icon at bounding box center [527, 423] width 13 height 8
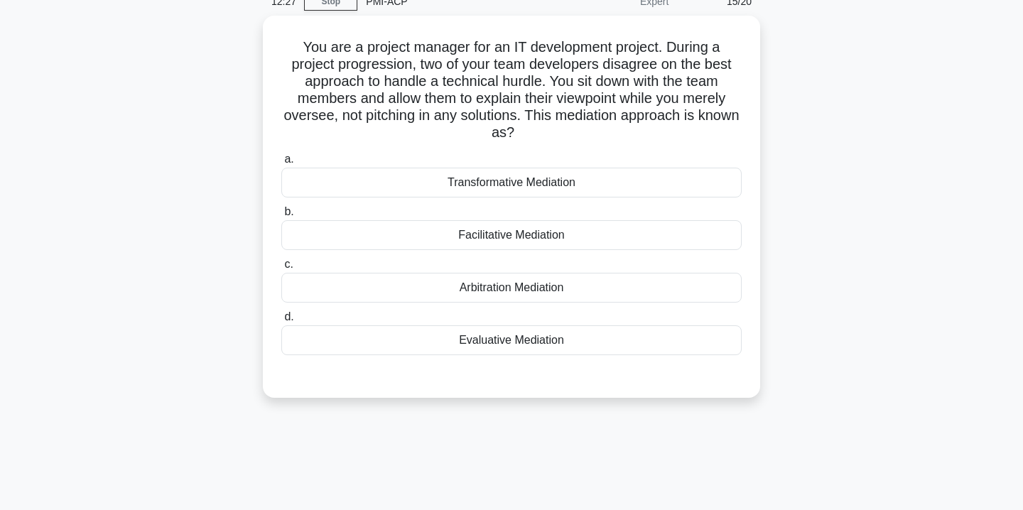
scroll to position [0, 0]
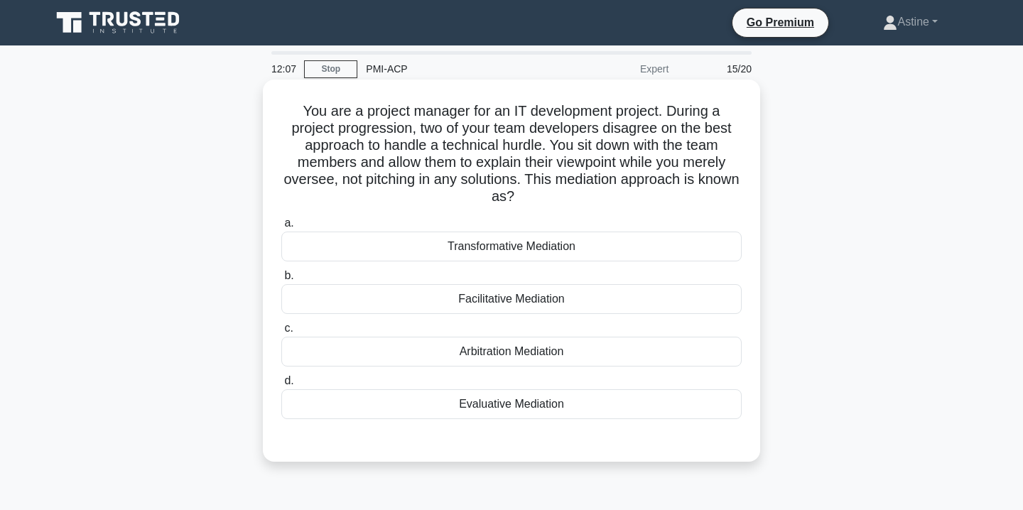
click at [492, 309] on div "Facilitative Mediation" at bounding box center [511, 299] width 460 height 30
click at [281, 281] on input "b. Facilitative Mediation" at bounding box center [281, 275] width 0 height 9
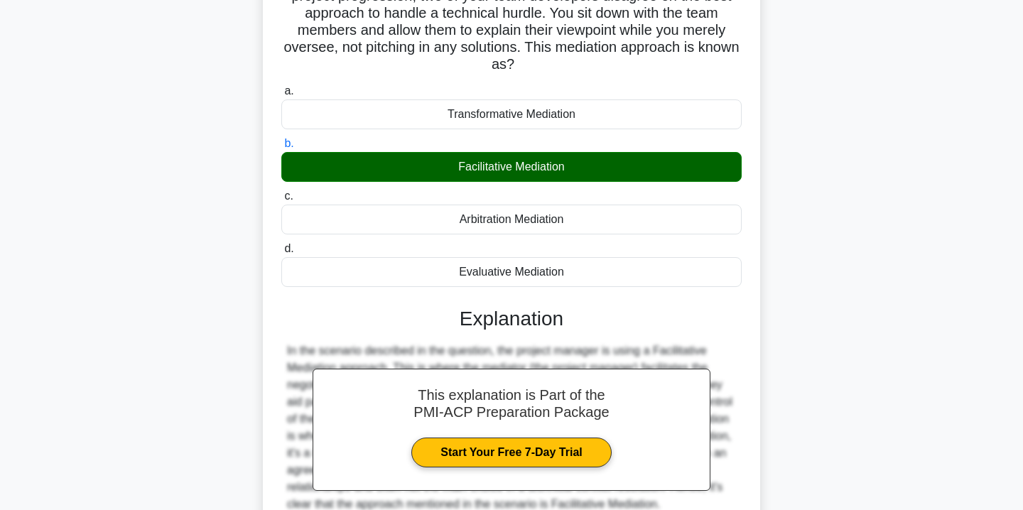
scroll to position [263, 0]
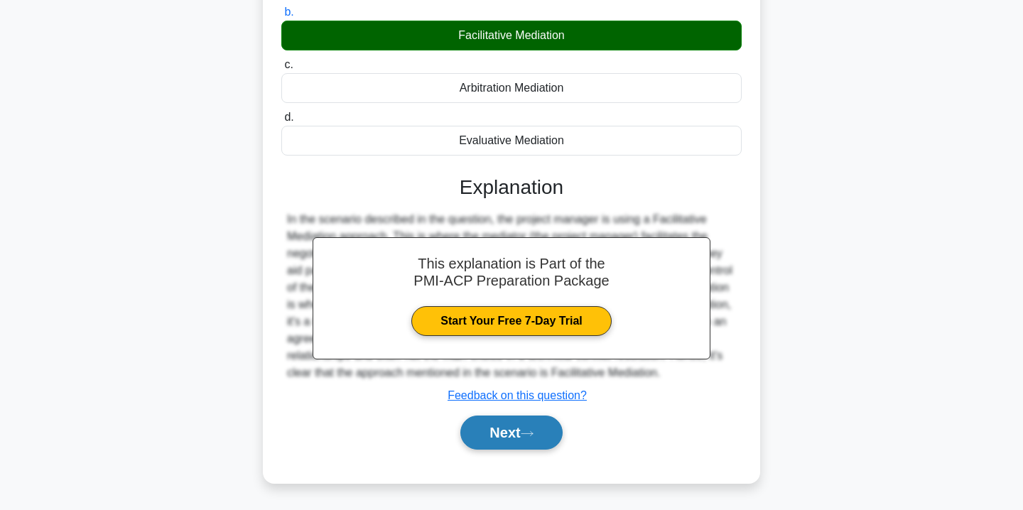
click at [511, 433] on button "Next" at bounding box center [511, 432] width 102 height 34
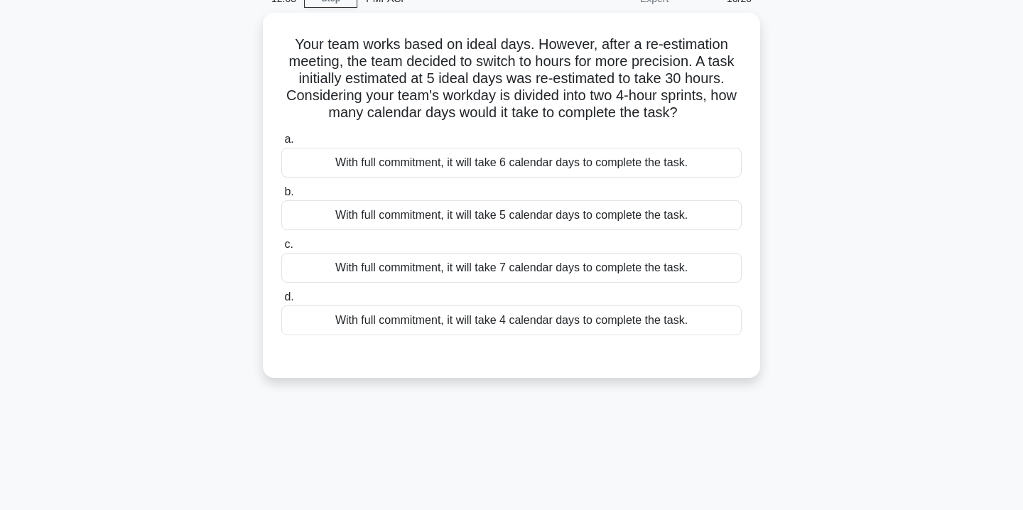
scroll to position [0, 0]
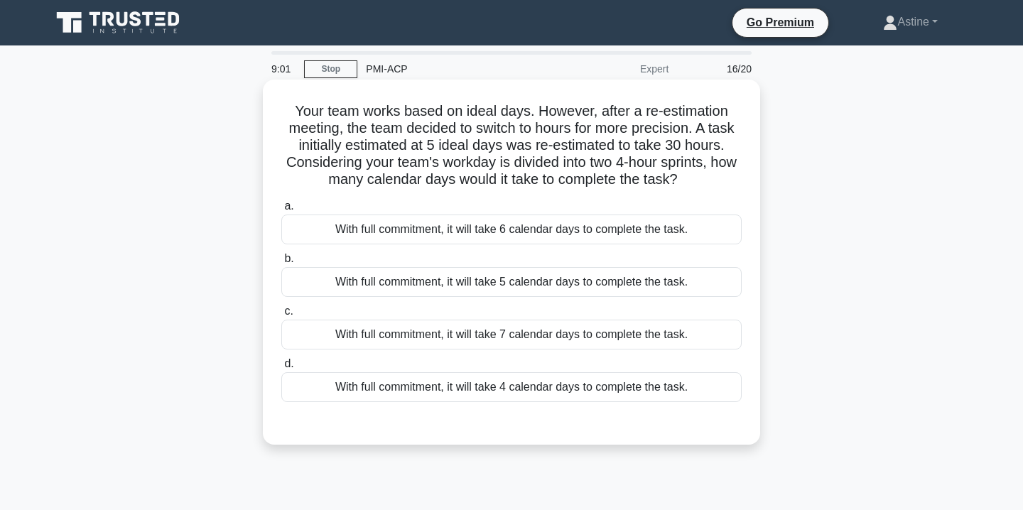
click at [597, 335] on div "With full commitment, it will take 7 calendar days to complete the task." at bounding box center [511, 335] width 460 height 30
click at [281, 316] on input "c. With full commitment, it will take 7 calendar days to complete the task." at bounding box center [281, 311] width 0 height 9
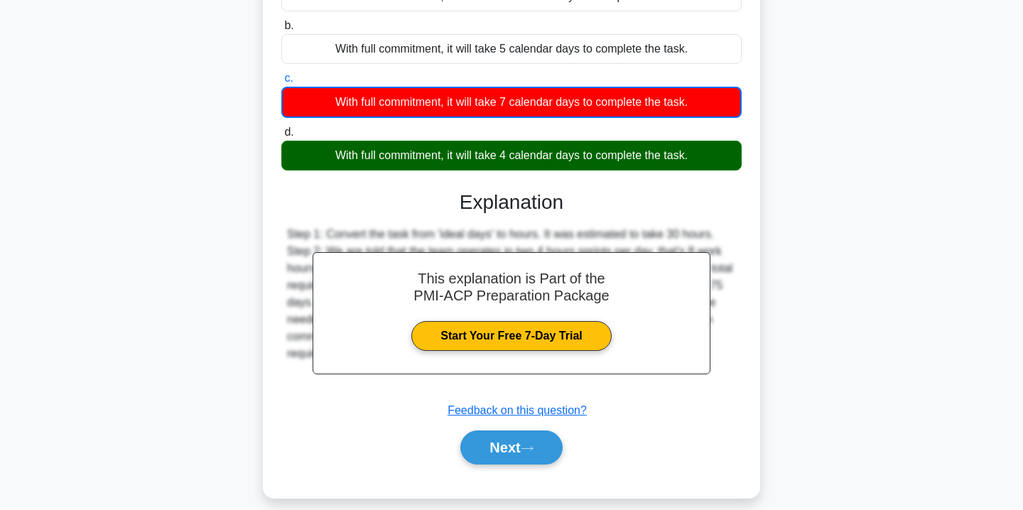
scroll to position [236, 0]
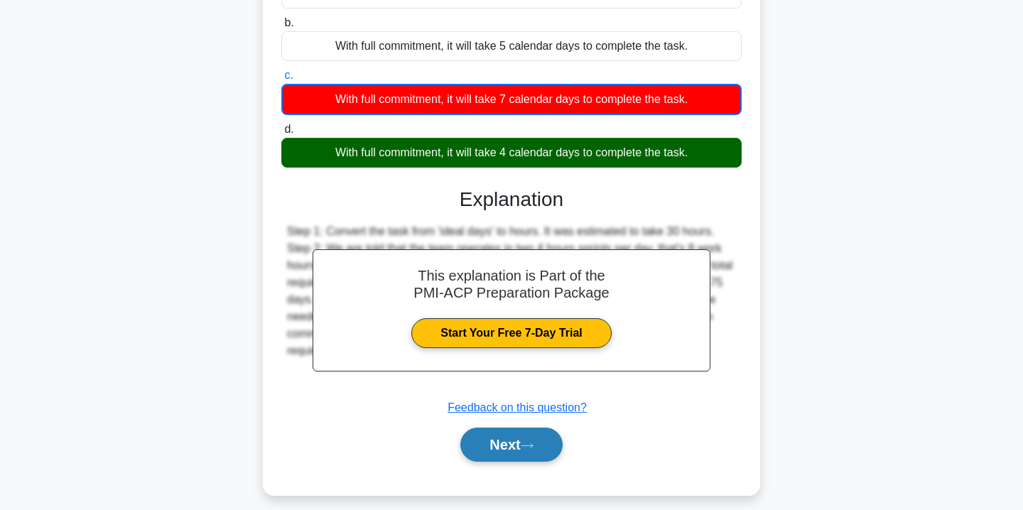
click at [525, 444] on button "Next" at bounding box center [511, 445] width 102 height 34
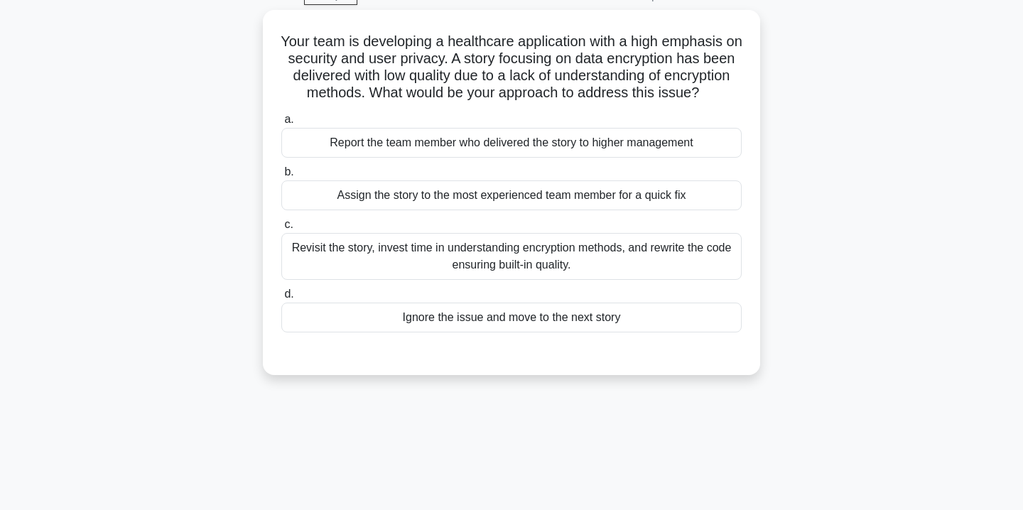
scroll to position [0, 0]
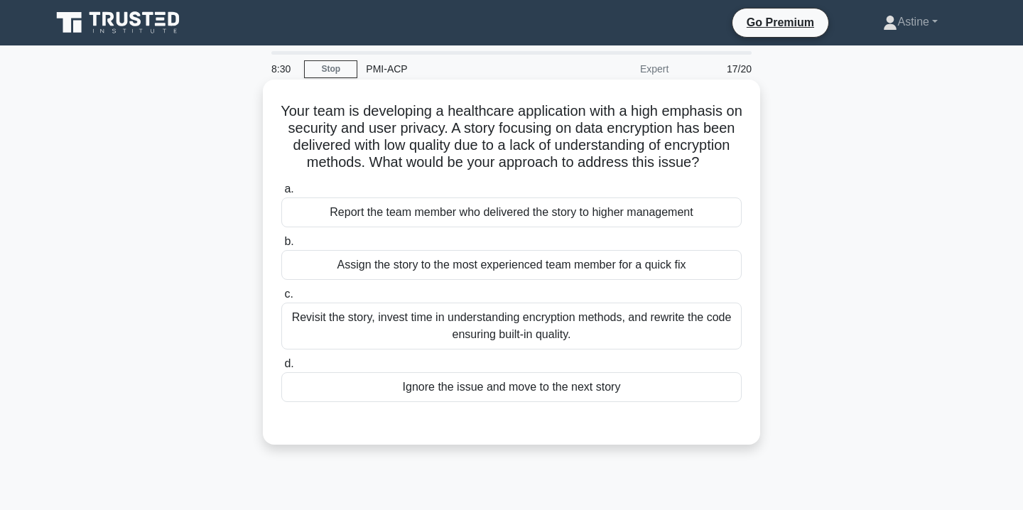
click at [593, 329] on div "Revisit the story, invest time in understanding encryption methods, and rewrite…" at bounding box center [511, 326] width 460 height 47
click at [281, 299] on input "c. Revisit the story, invest time in understanding encryption methods, and rewr…" at bounding box center [281, 294] width 0 height 9
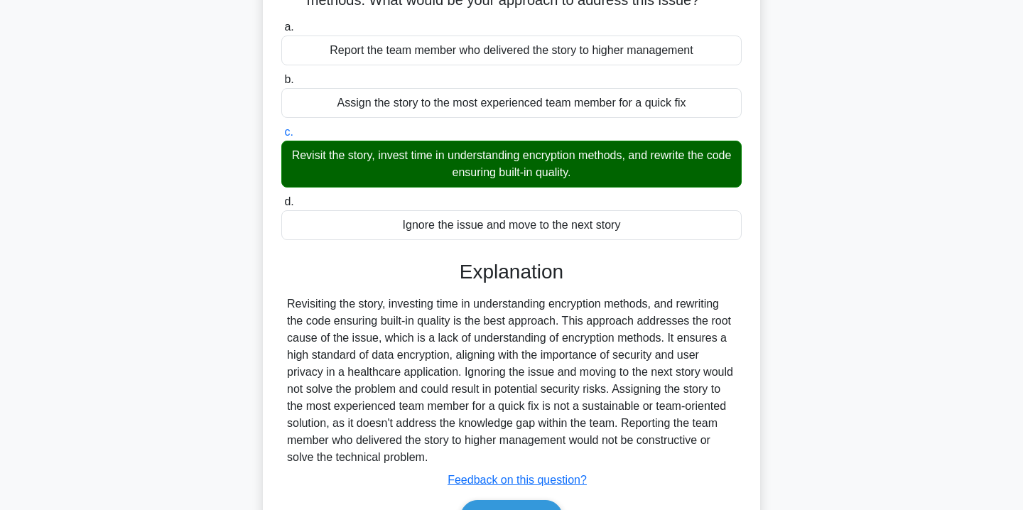
scroll to position [257, 0]
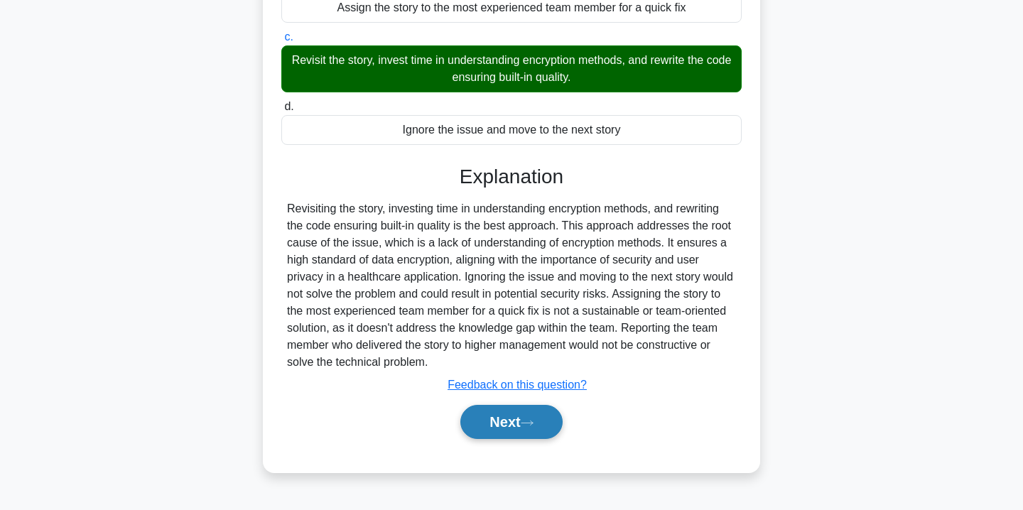
click at [516, 418] on button "Next" at bounding box center [511, 422] width 102 height 34
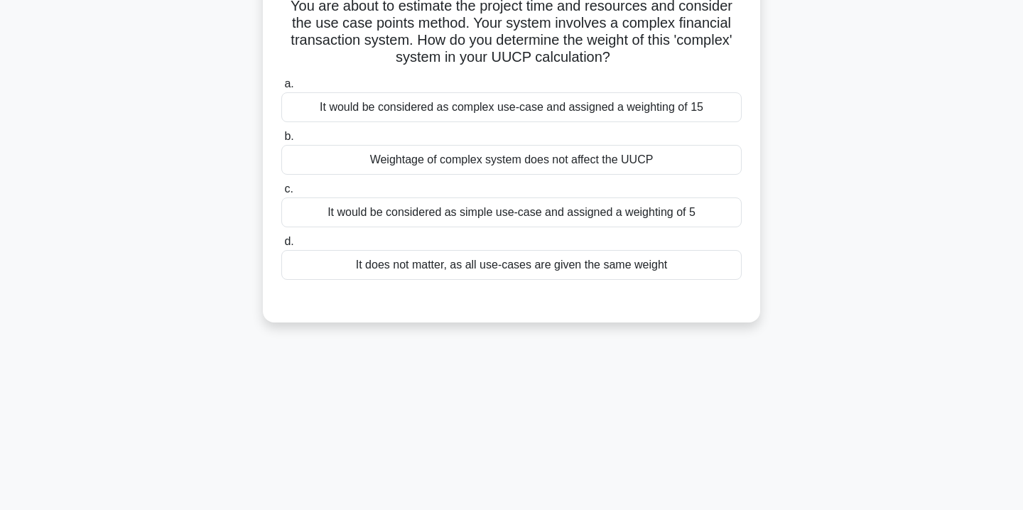
scroll to position [0, 0]
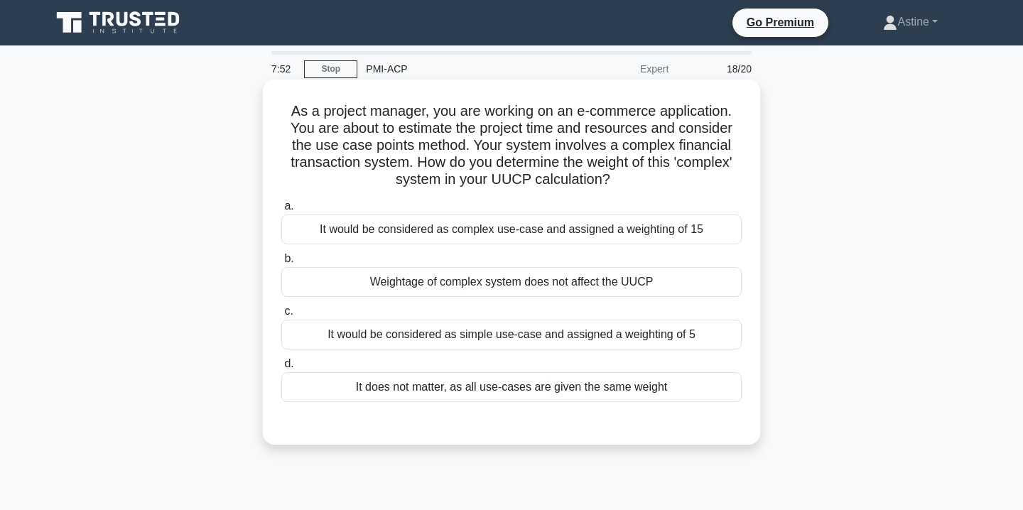
click at [555, 226] on div "It would be considered as complex use-case and assigned a weighting of 15" at bounding box center [511, 229] width 460 height 30
click at [281, 211] on input "a. It would be considered as complex use-case and assigned a weighting of 15" at bounding box center [281, 206] width 0 height 9
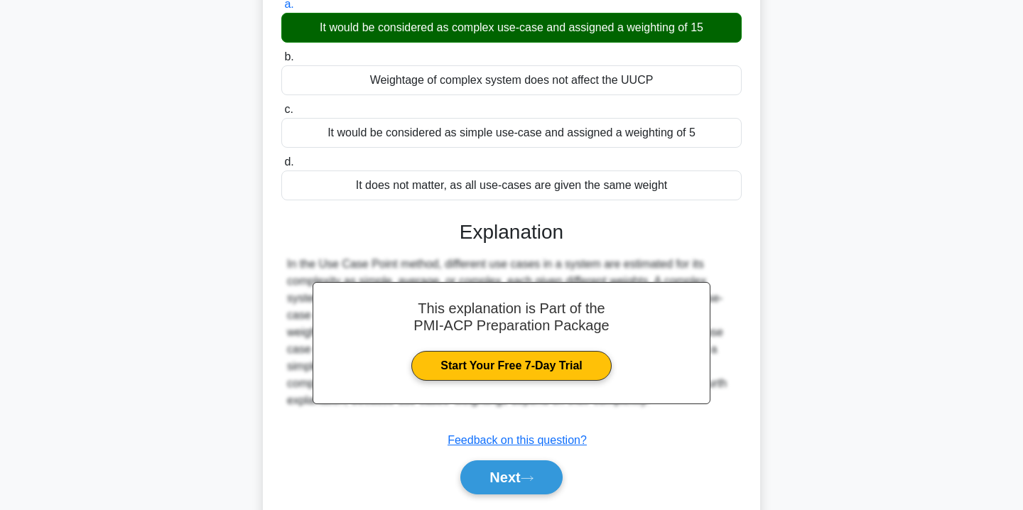
scroll to position [231, 0]
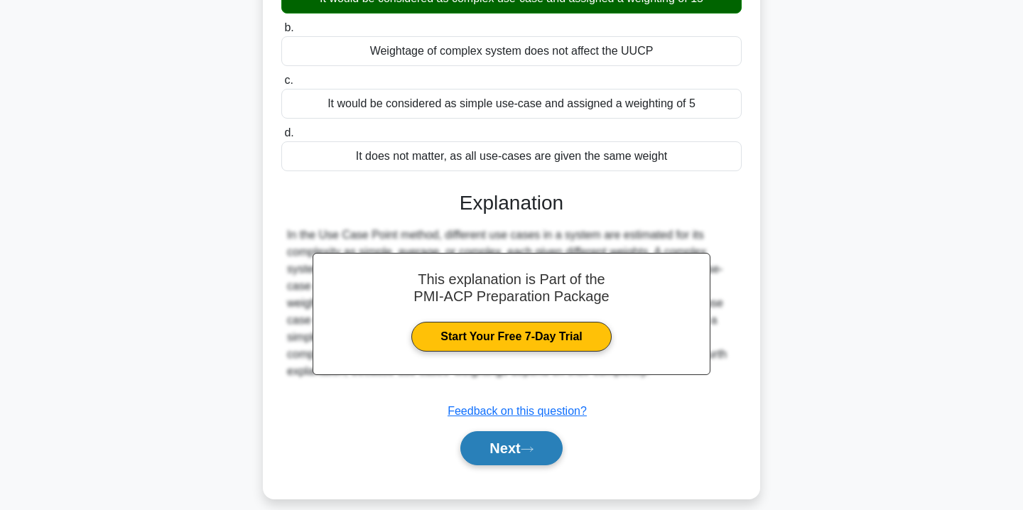
click at [504, 442] on button "Next" at bounding box center [511, 448] width 102 height 34
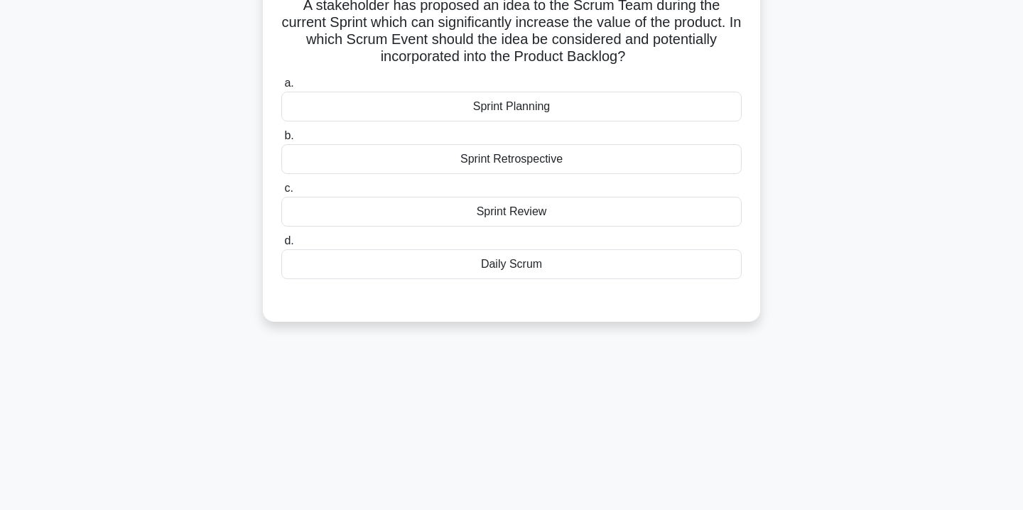
scroll to position [0, 0]
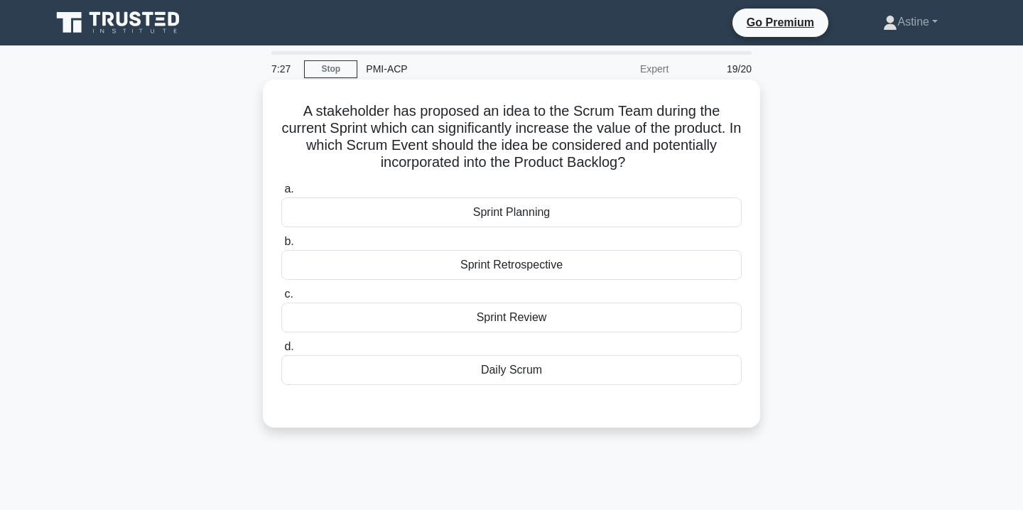
click at [520, 325] on div "Sprint Review" at bounding box center [511, 318] width 460 height 30
click at [281, 299] on input "c. Sprint Review" at bounding box center [281, 294] width 0 height 9
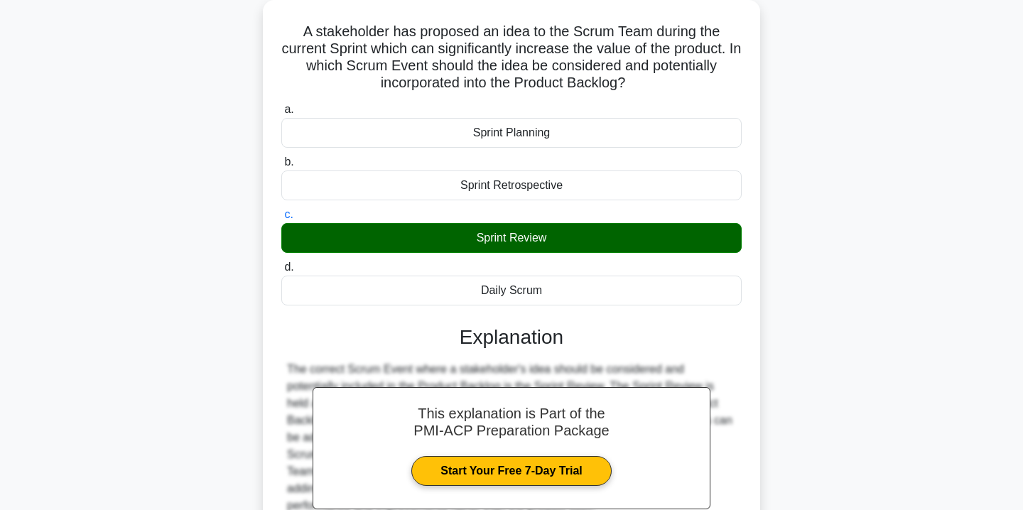
scroll to position [257, 0]
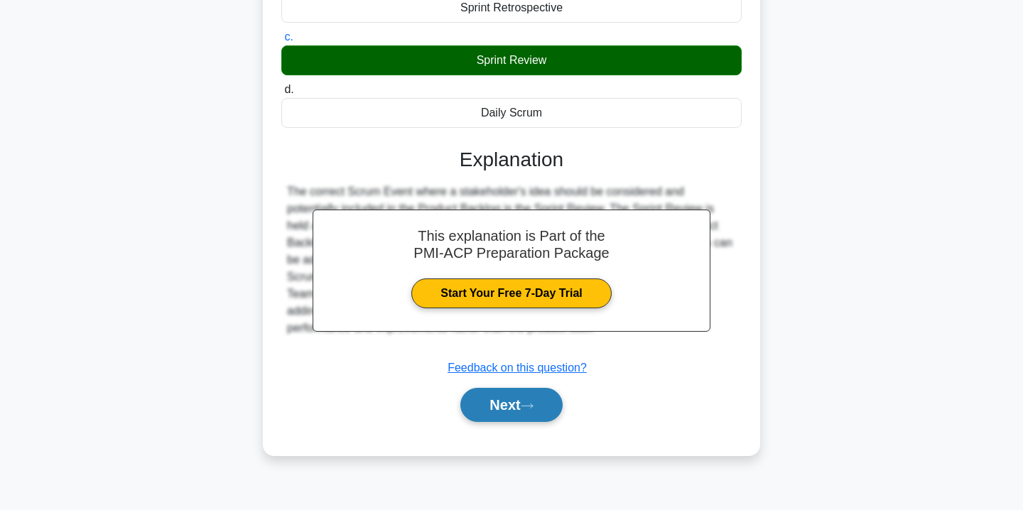
click at [506, 405] on button "Next" at bounding box center [511, 405] width 102 height 34
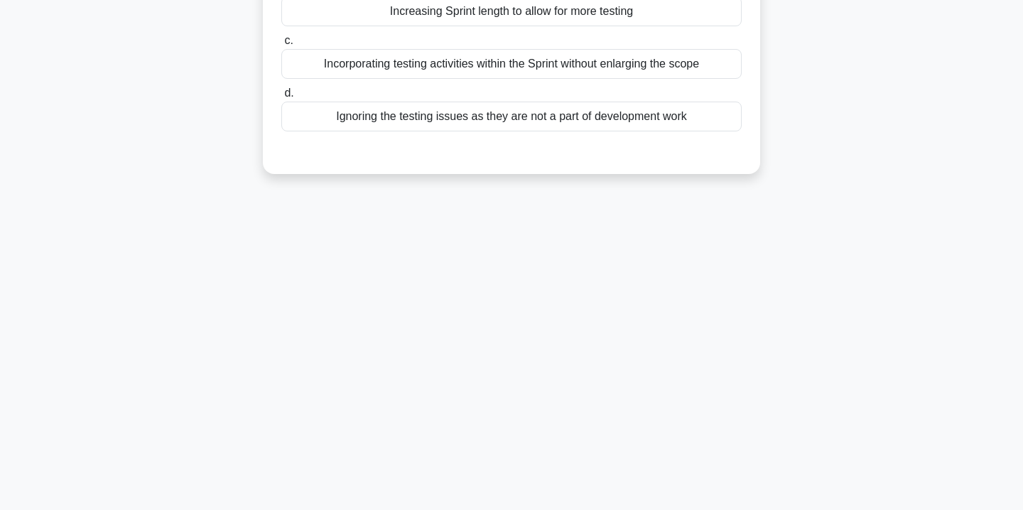
scroll to position [0, 0]
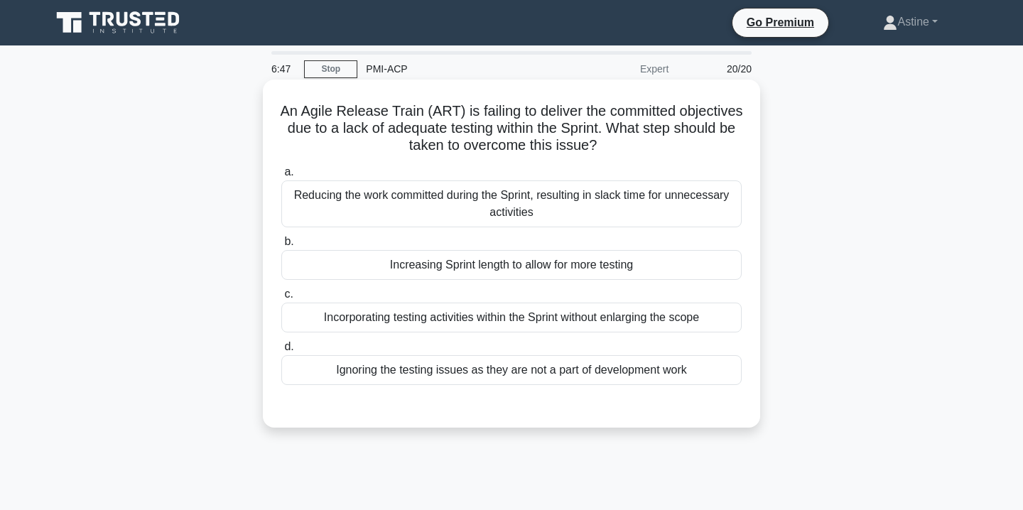
click at [514, 317] on div "Incorporating testing activities within the Sprint without enlarging the scope" at bounding box center [511, 318] width 460 height 30
click at [281, 299] on input "c. Incorporating testing activities within the Sprint without enlarging the sco…" at bounding box center [281, 294] width 0 height 9
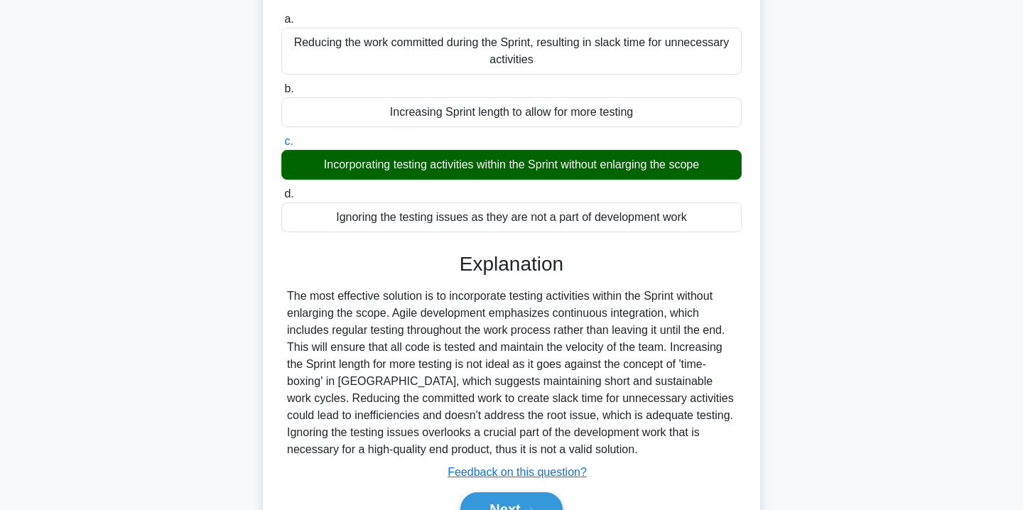
scroll to position [257, 0]
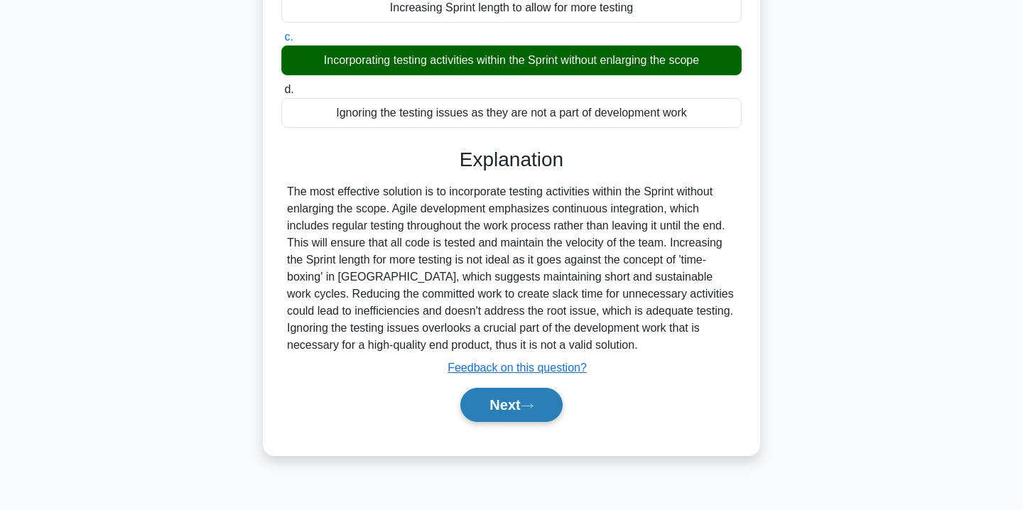
click at [514, 401] on button "Next" at bounding box center [511, 405] width 102 height 34
